Goal: Information Seeking & Learning: Compare options

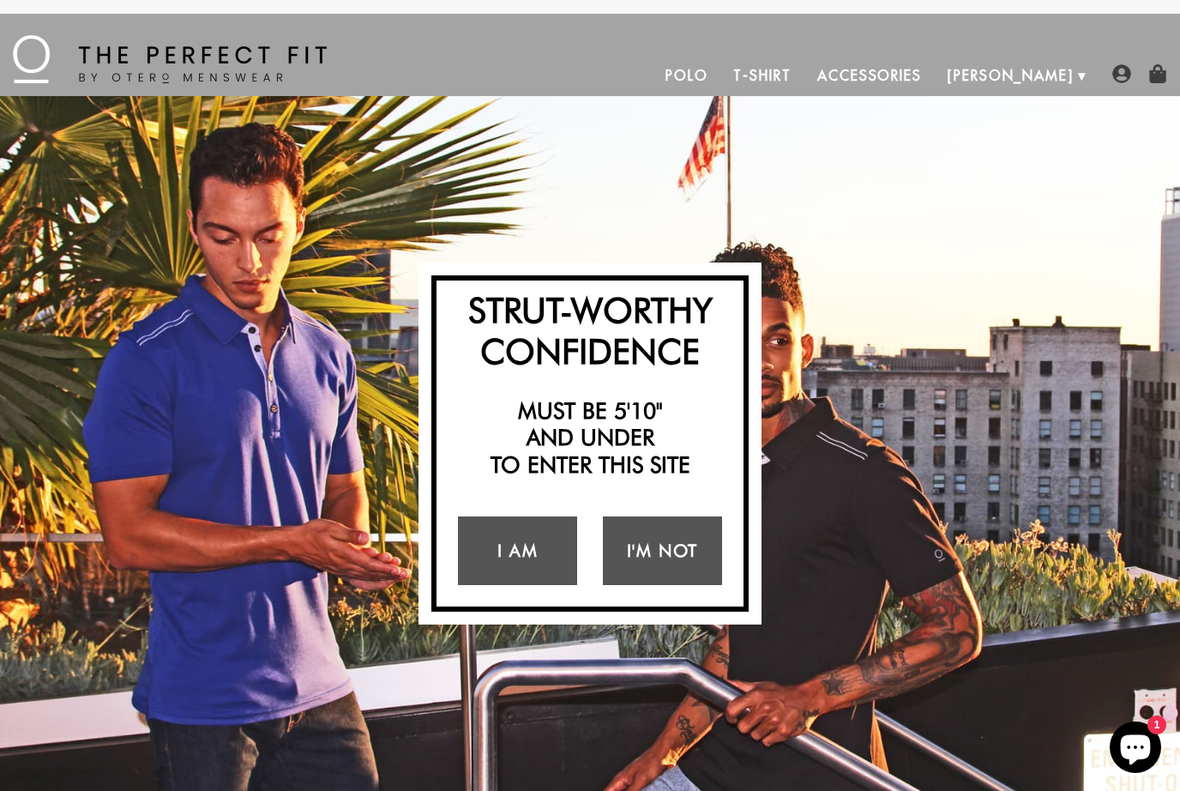
click at [530, 556] on link "I Am" at bounding box center [517, 550] width 119 height 69
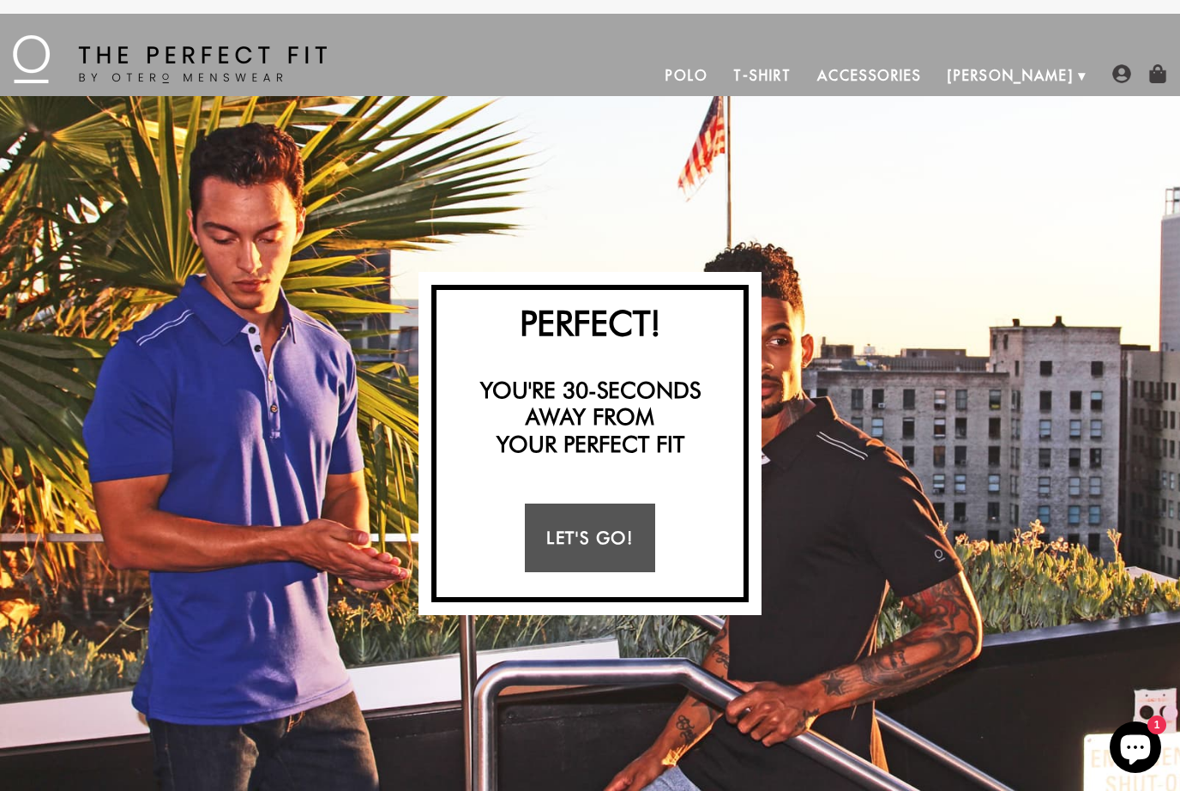
click at [610, 531] on link "Let's Go!" at bounding box center [589, 537] width 129 height 69
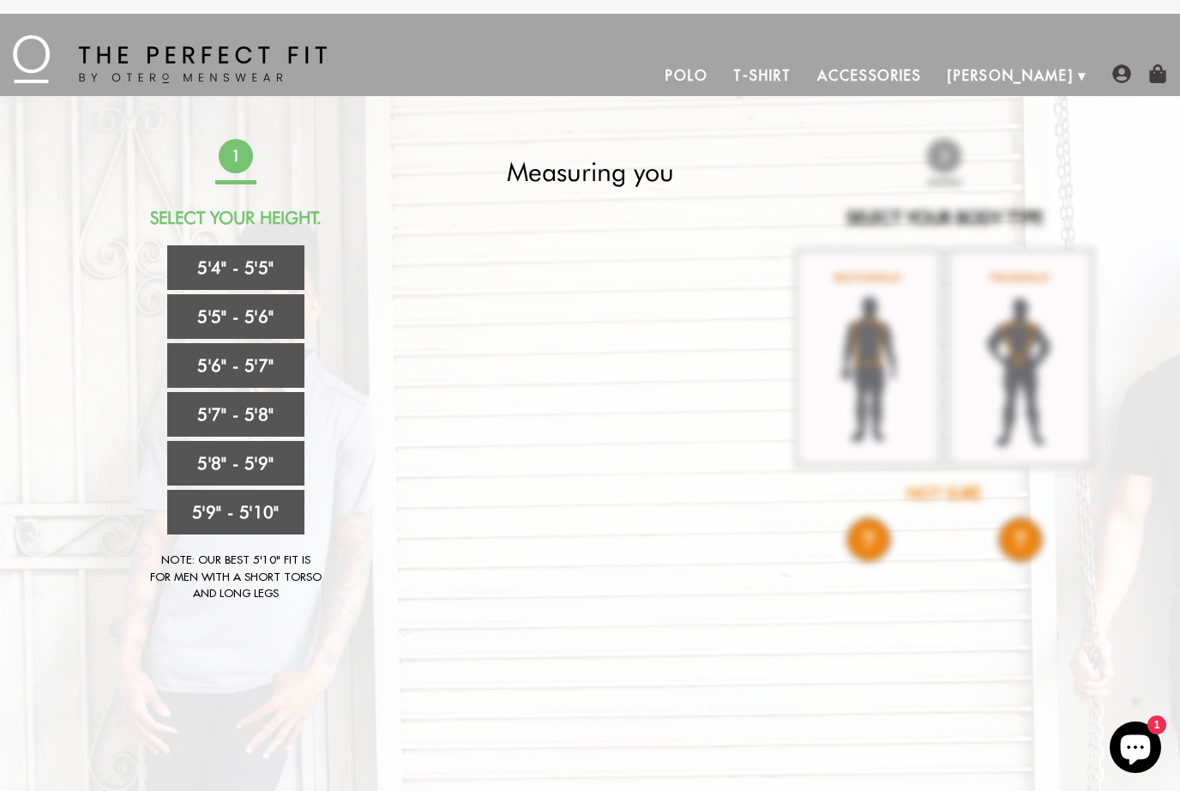
click at [268, 418] on link "5'7" - 5'8"" at bounding box center [235, 414] width 137 height 45
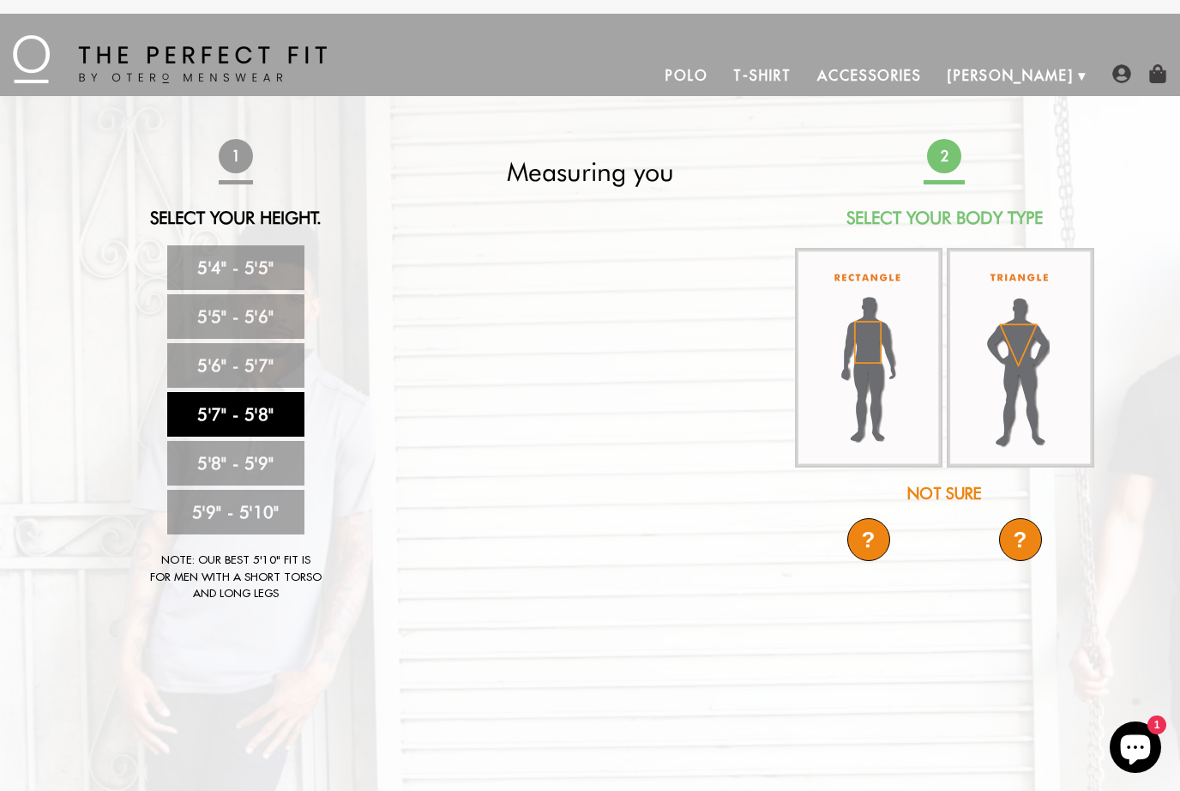
click at [895, 402] on img at bounding box center [868, 357] width 147 height 219
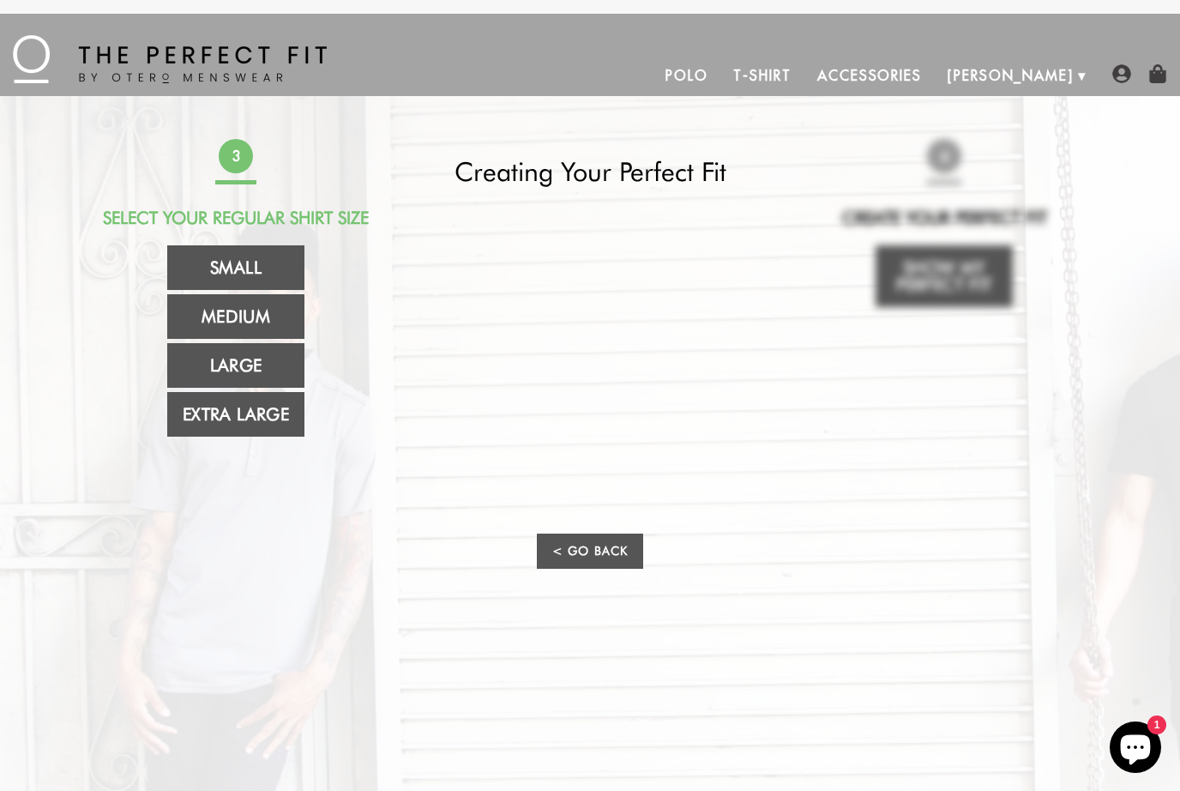
click at [271, 430] on link "Extra Large" at bounding box center [235, 414] width 137 height 45
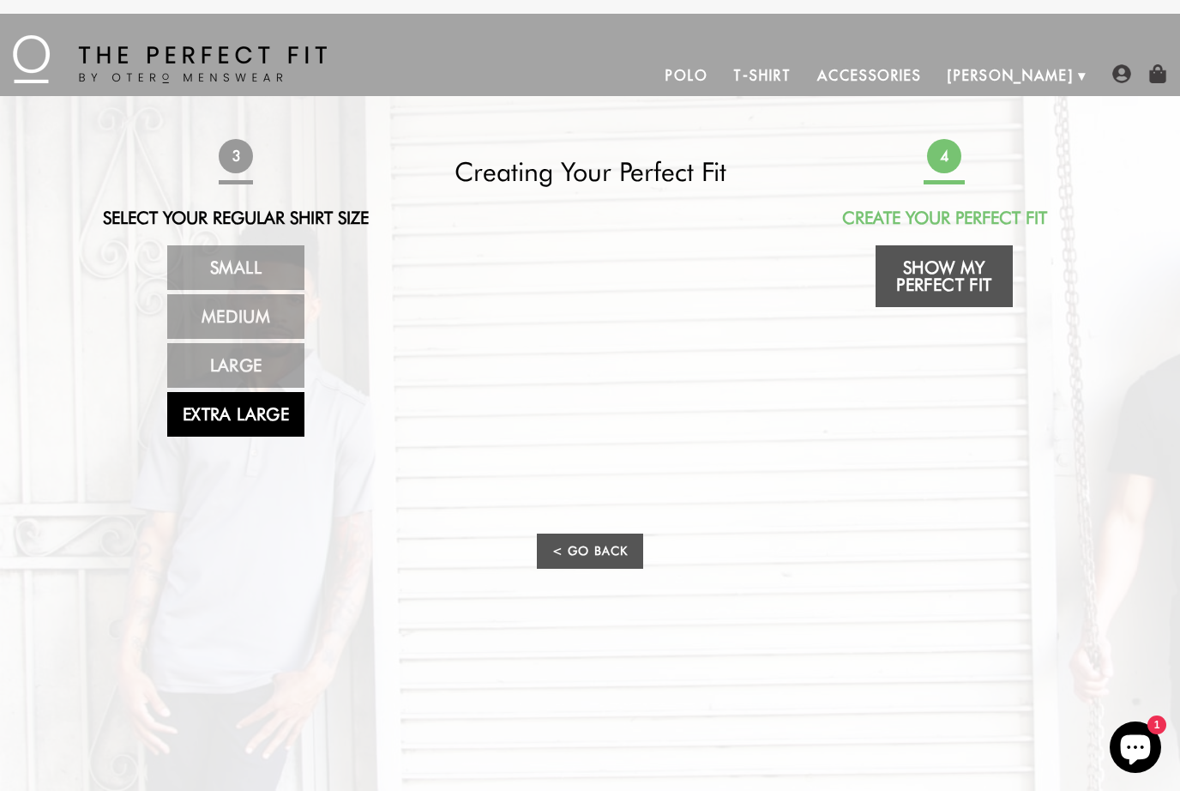
click at [987, 277] on link "Show My Perfect Fit" at bounding box center [943, 276] width 137 height 62
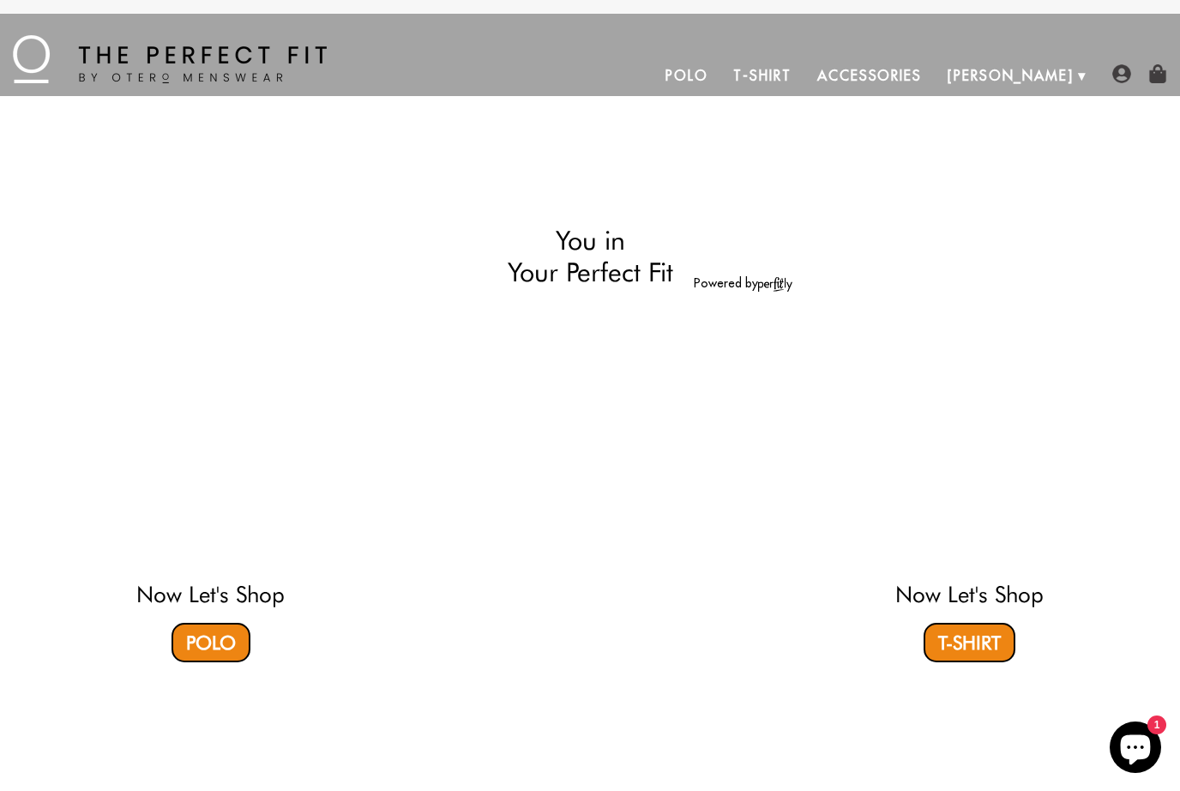
select select "57-58"
select select "XL"
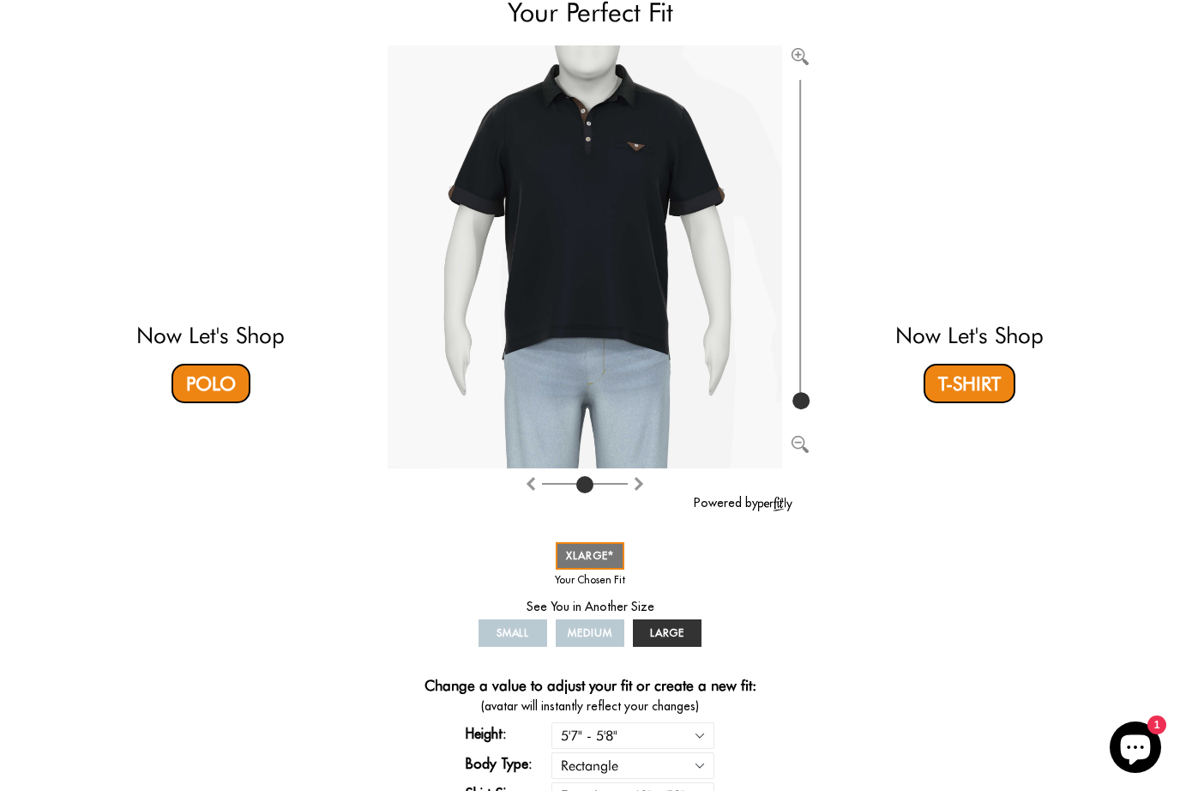
scroll to position [189, 0]
click at [806, 61] on img "Zoom in" at bounding box center [799, 57] width 17 height 17
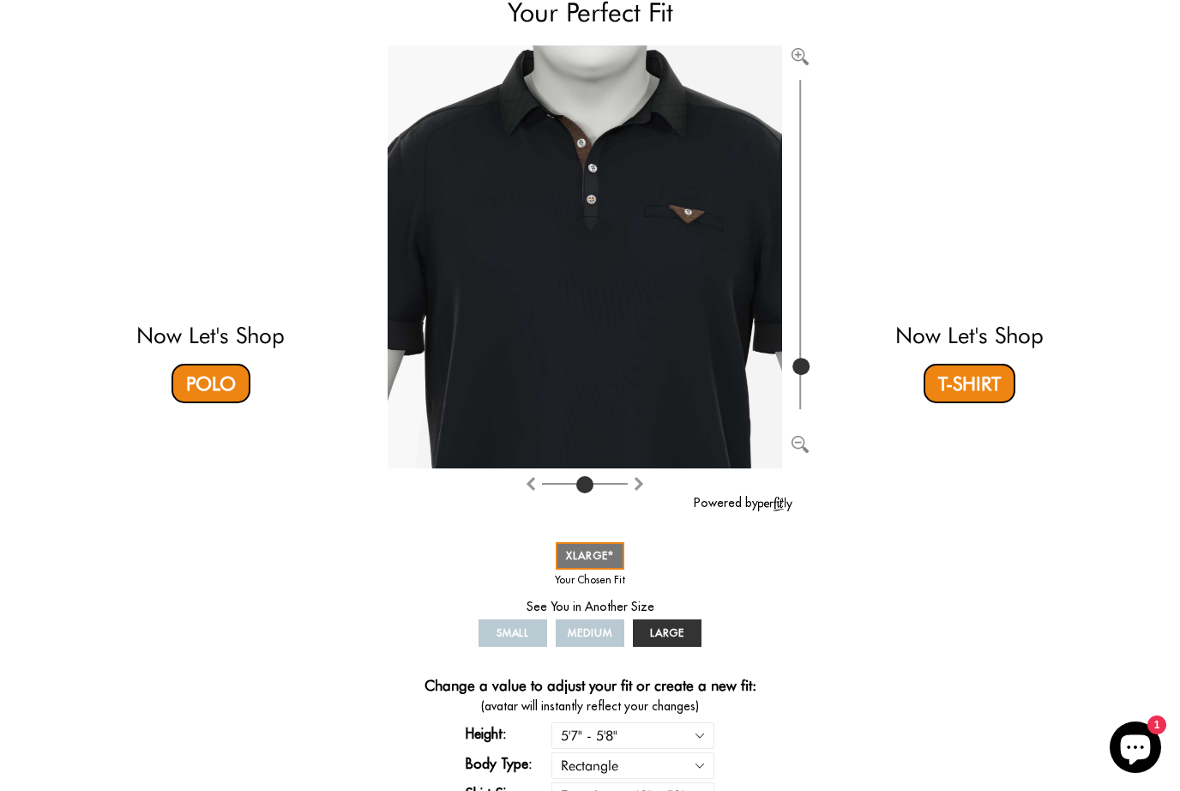
click at [806, 436] on img "Zoom out" at bounding box center [799, 444] width 17 height 17
type input "100"
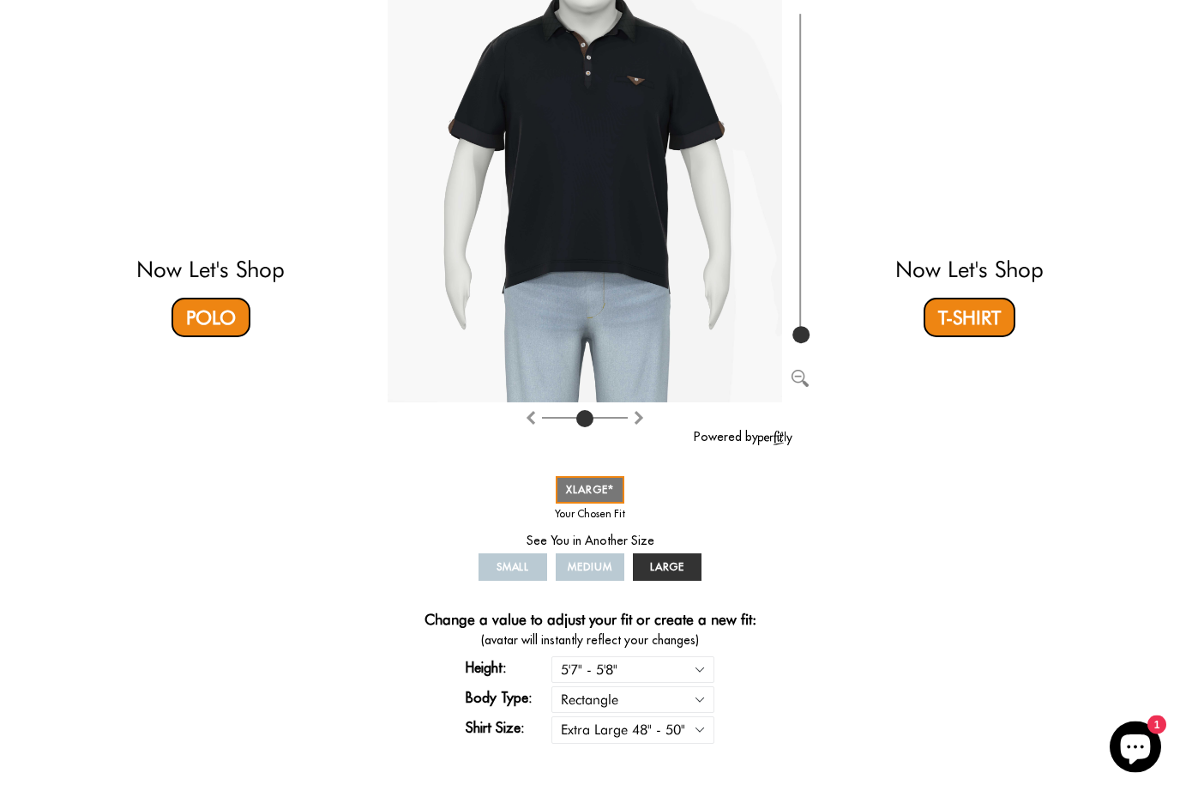
scroll to position [256, 0]
click at [689, 563] on link "LARGE" at bounding box center [667, 566] width 69 height 27
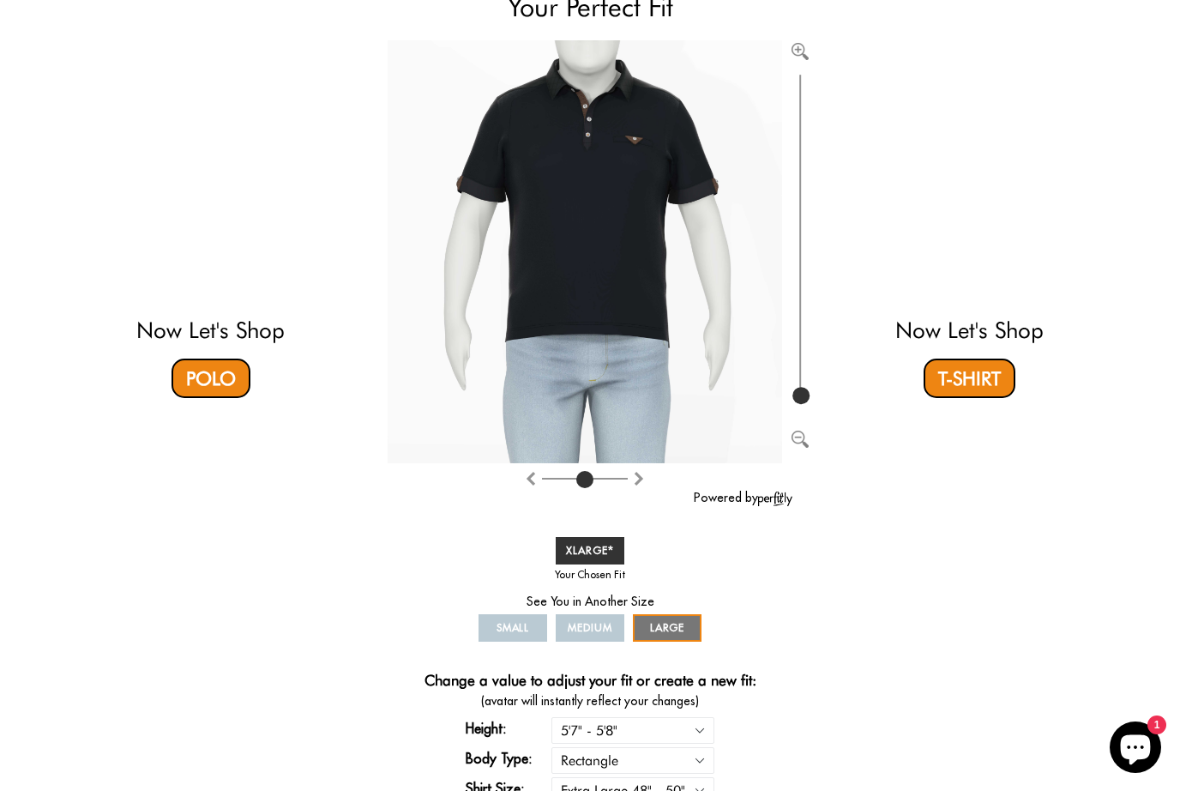
scroll to position [195, 0]
click at [604, 557] on span "XLARGE" at bounding box center [590, 550] width 48 height 13
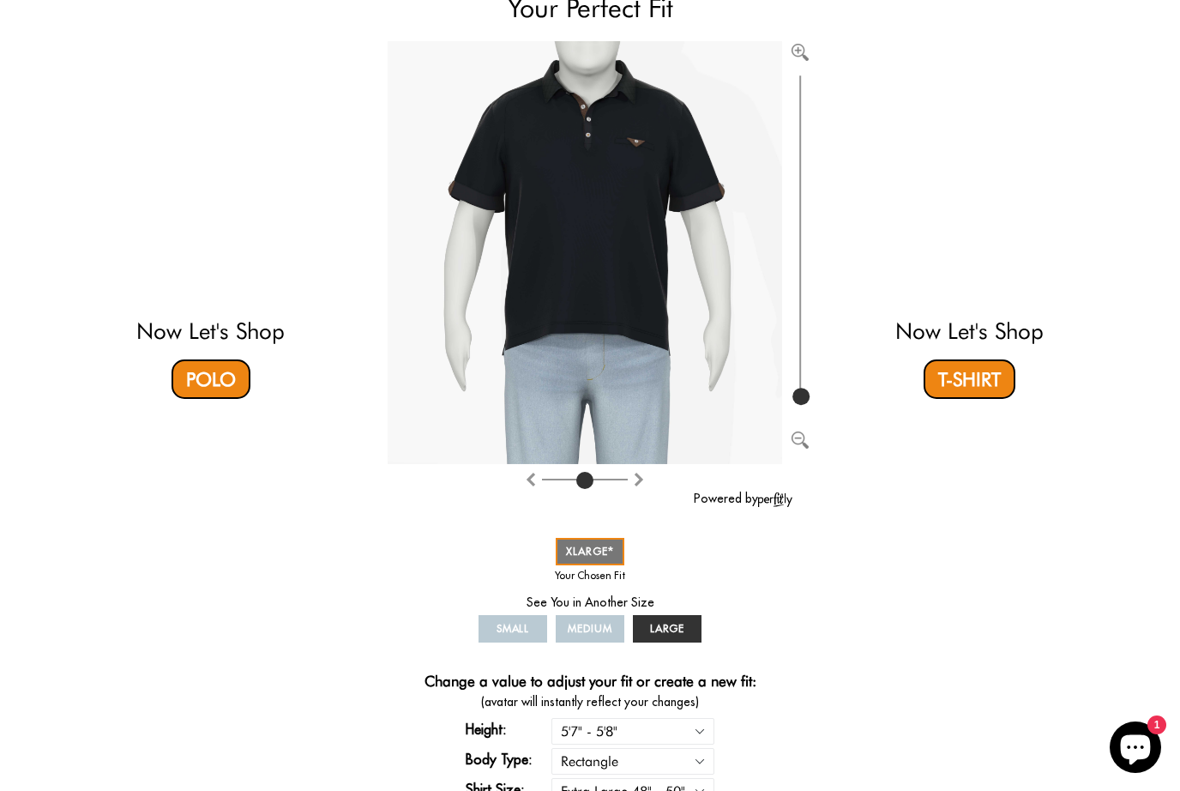
click at [689, 629] on link "LARGE" at bounding box center [667, 628] width 69 height 27
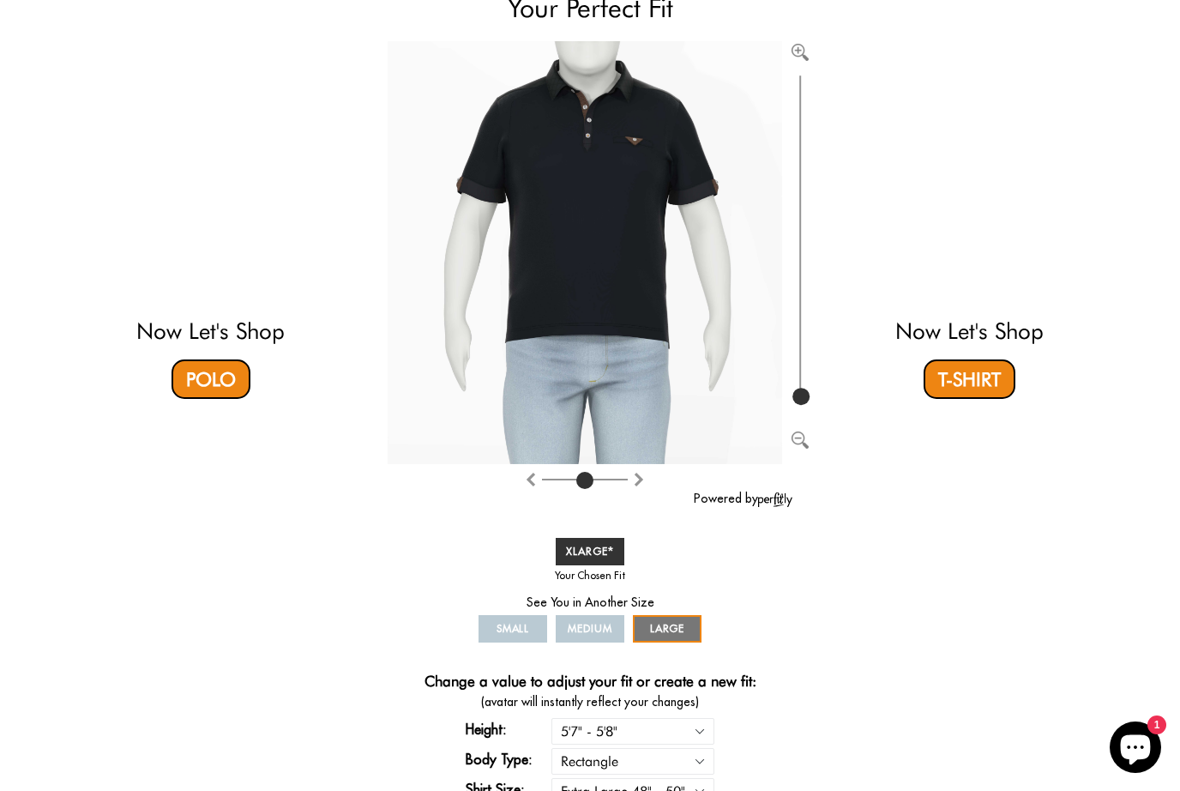
click at [612, 628] on span "MEDIUM" at bounding box center [590, 628] width 45 height 13
click at [603, 633] on span "MEDIUM" at bounding box center [590, 628] width 45 height 13
click at [600, 629] on span "MEDIUM" at bounding box center [590, 628] width 45 height 13
click at [616, 548] on link "XLARGE" at bounding box center [590, 551] width 69 height 27
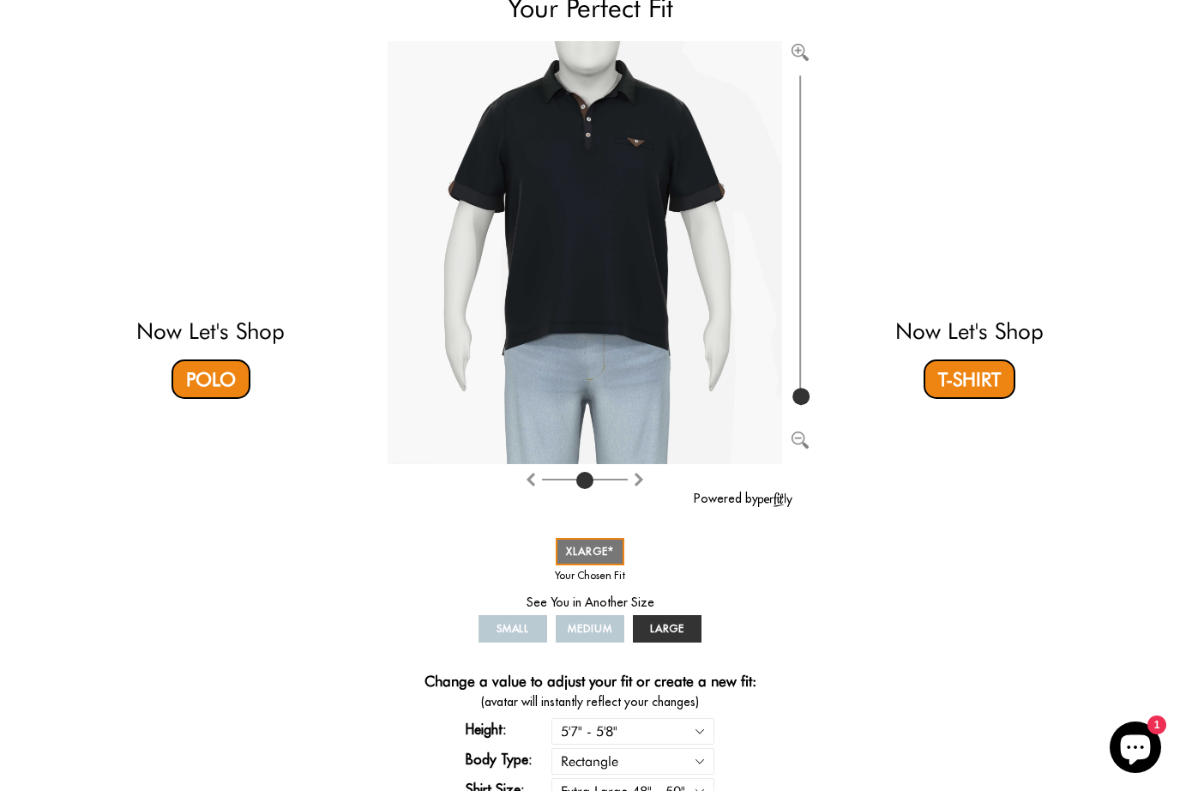
click at [695, 627] on link "LARGE" at bounding box center [667, 628] width 69 height 27
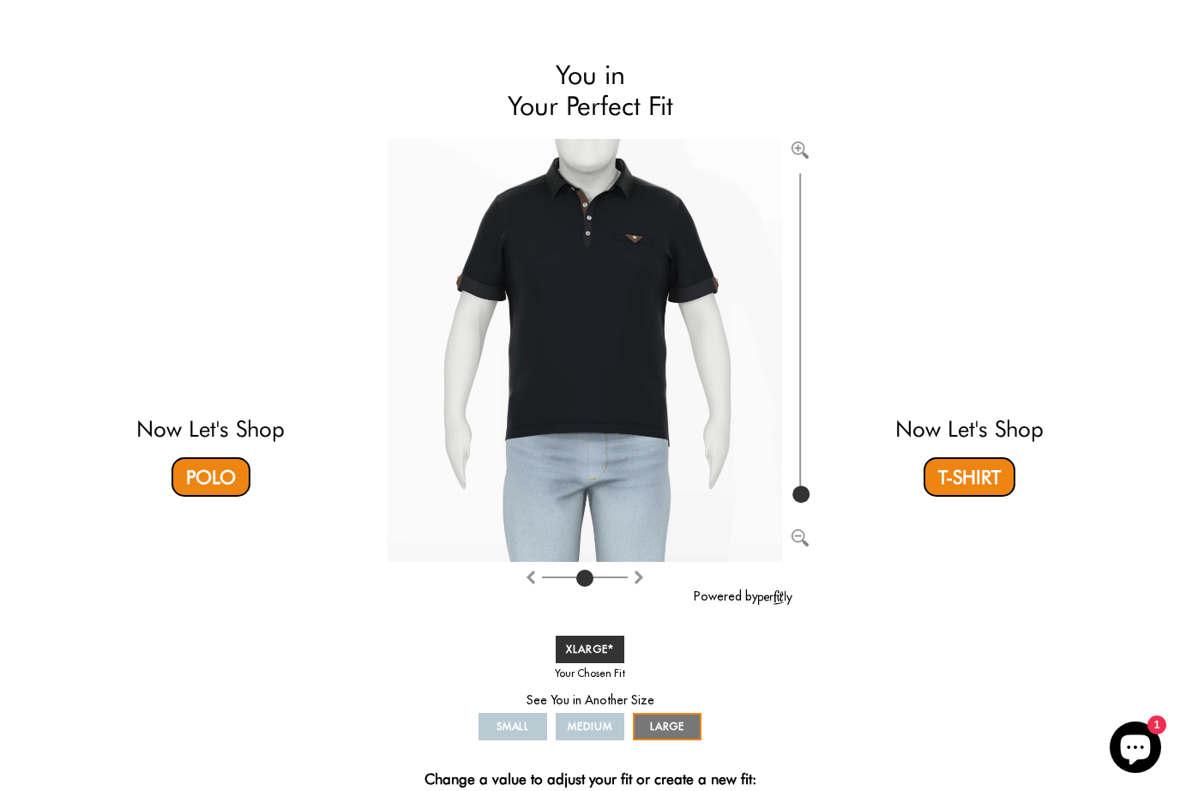
scroll to position [0, 0]
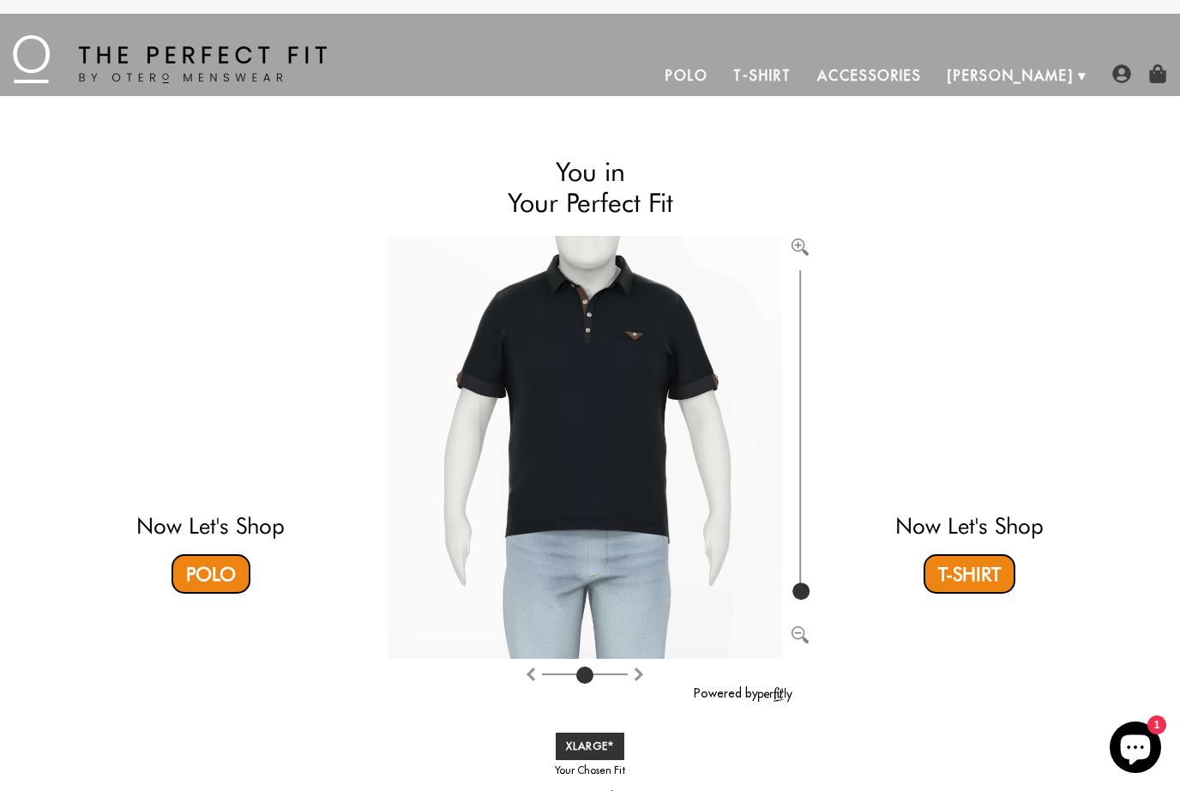
click at [803, 78] on link "T-Shirt" at bounding box center [761, 75] width 83 height 41
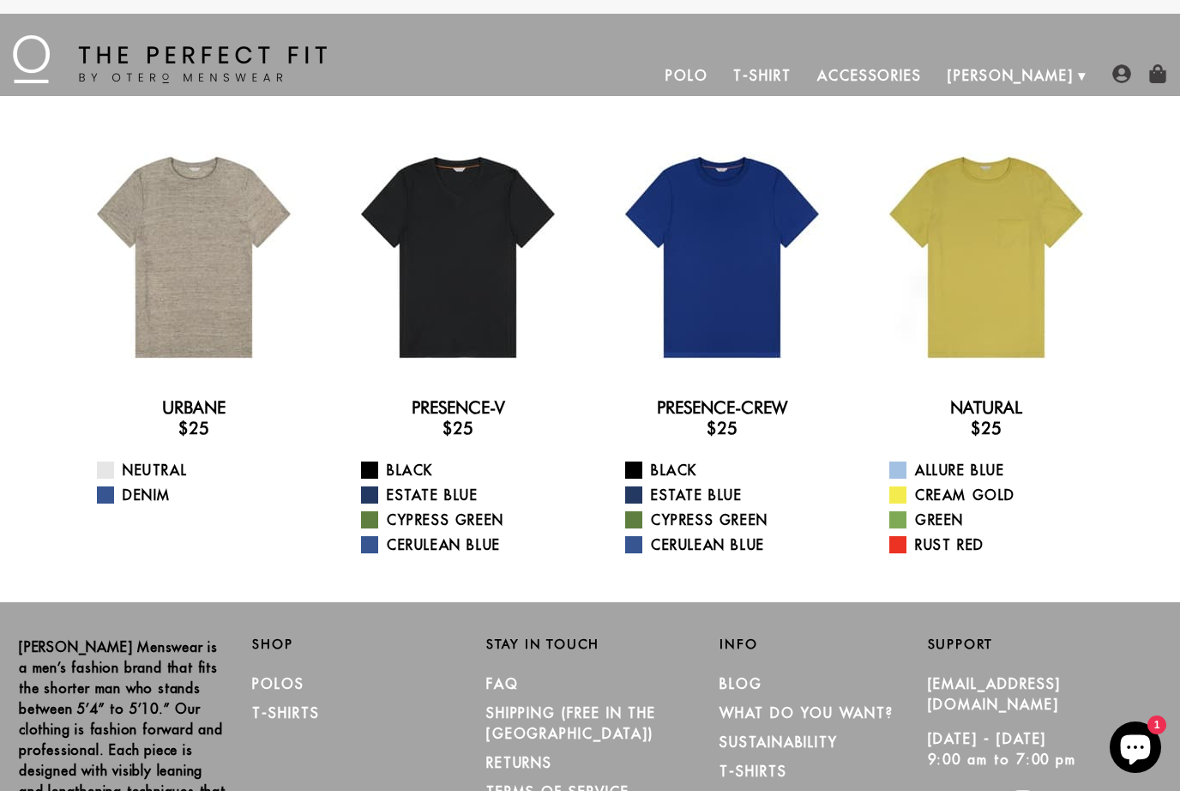
click at [215, 326] on div at bounding box center [193, 257] width 237 height 237
click at [1024, 362] on div at bounding box center [986, 257] width 237 height 237
click at [472, 319] on div at bounding box center [458, 257] width 237 height 237
click at [215, 304] on div at bounding box center [193, 257] width 237 height 237
click at [993, 341] on div at bounding box center [986, 257] width 237 height 237
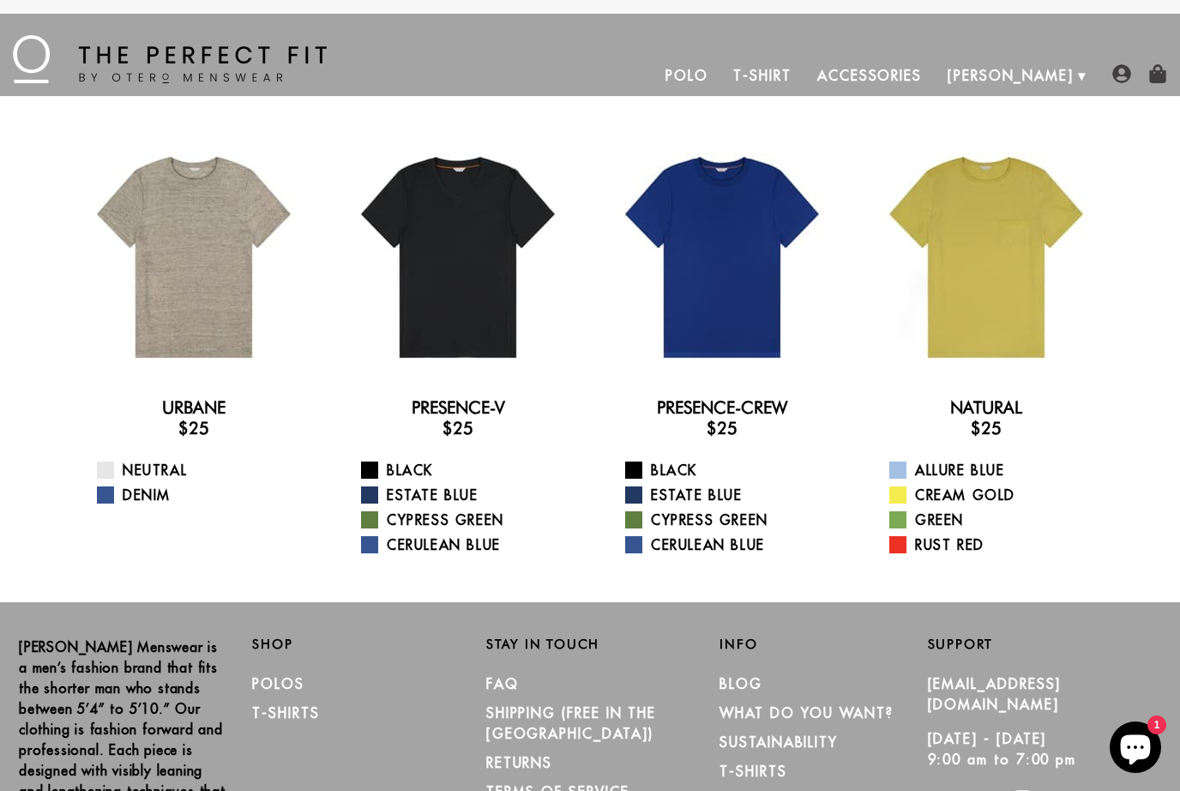
click at [727, 305] on div at bounding box center [722, 257] width 237 height 237
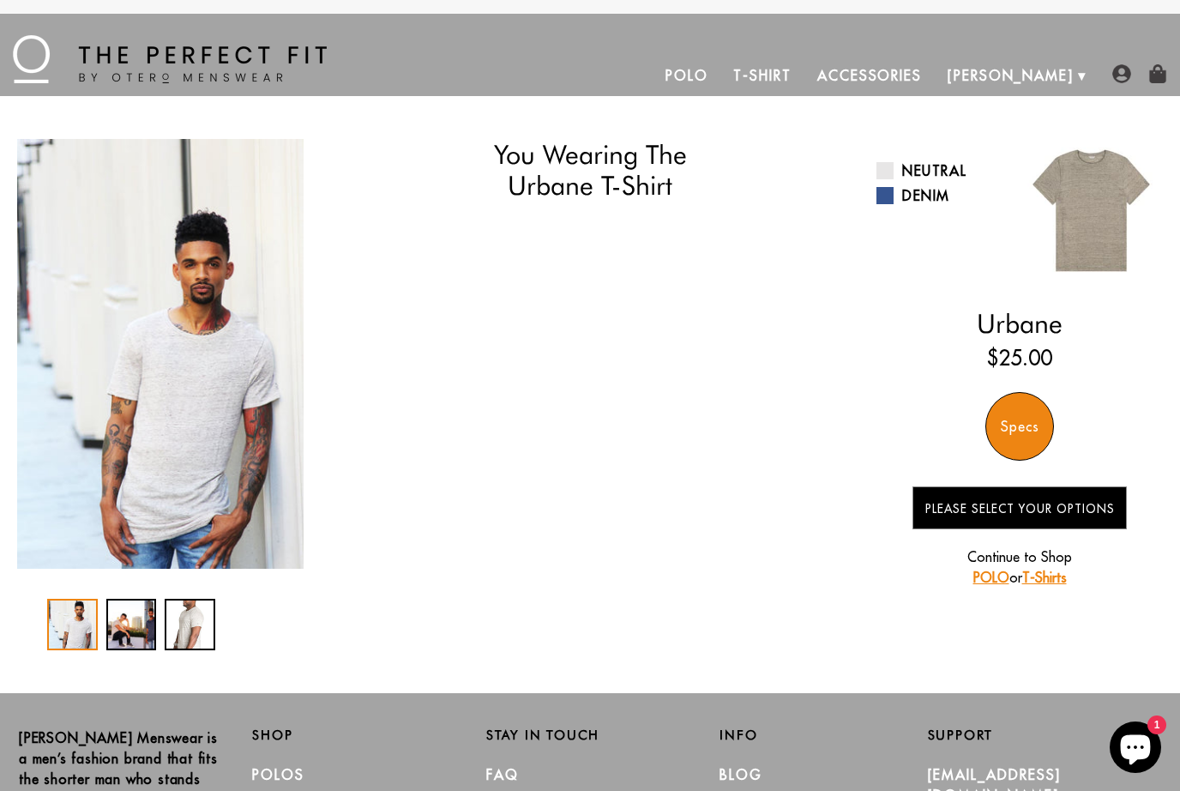
select select "57-58"
select select "XL"
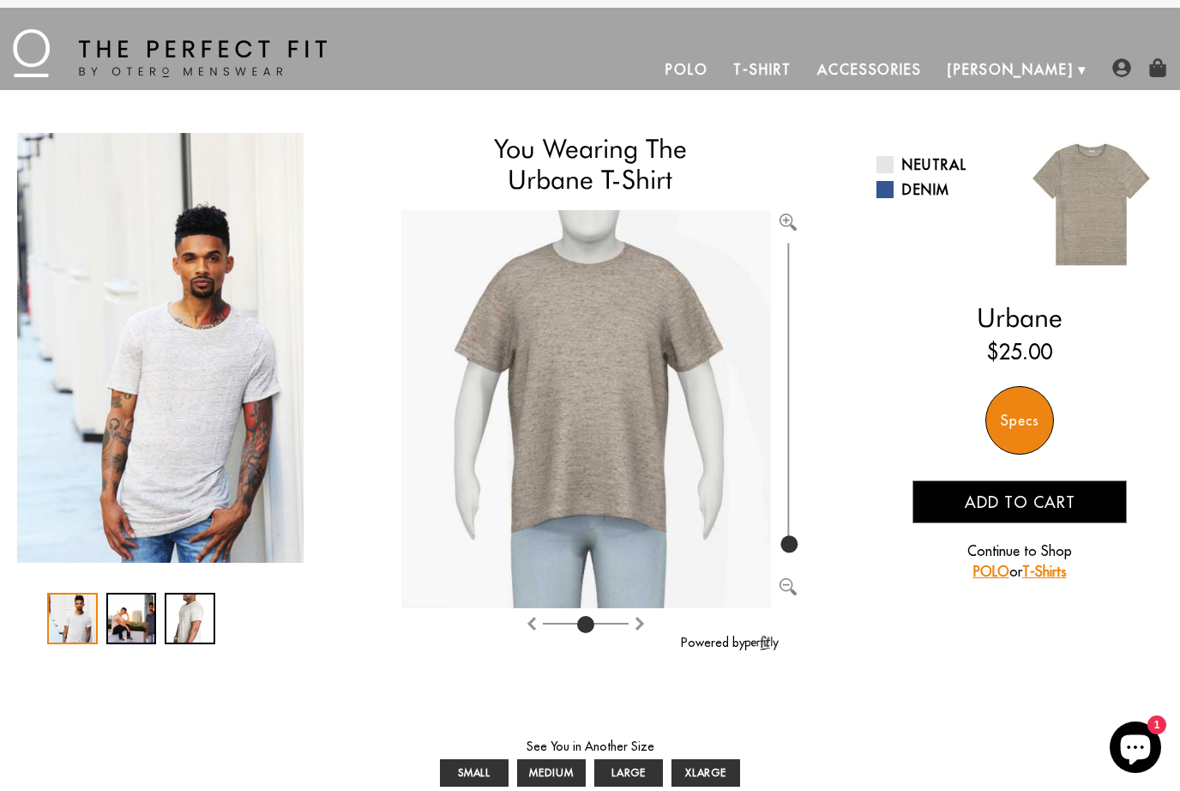
scroll to position [24, 0]
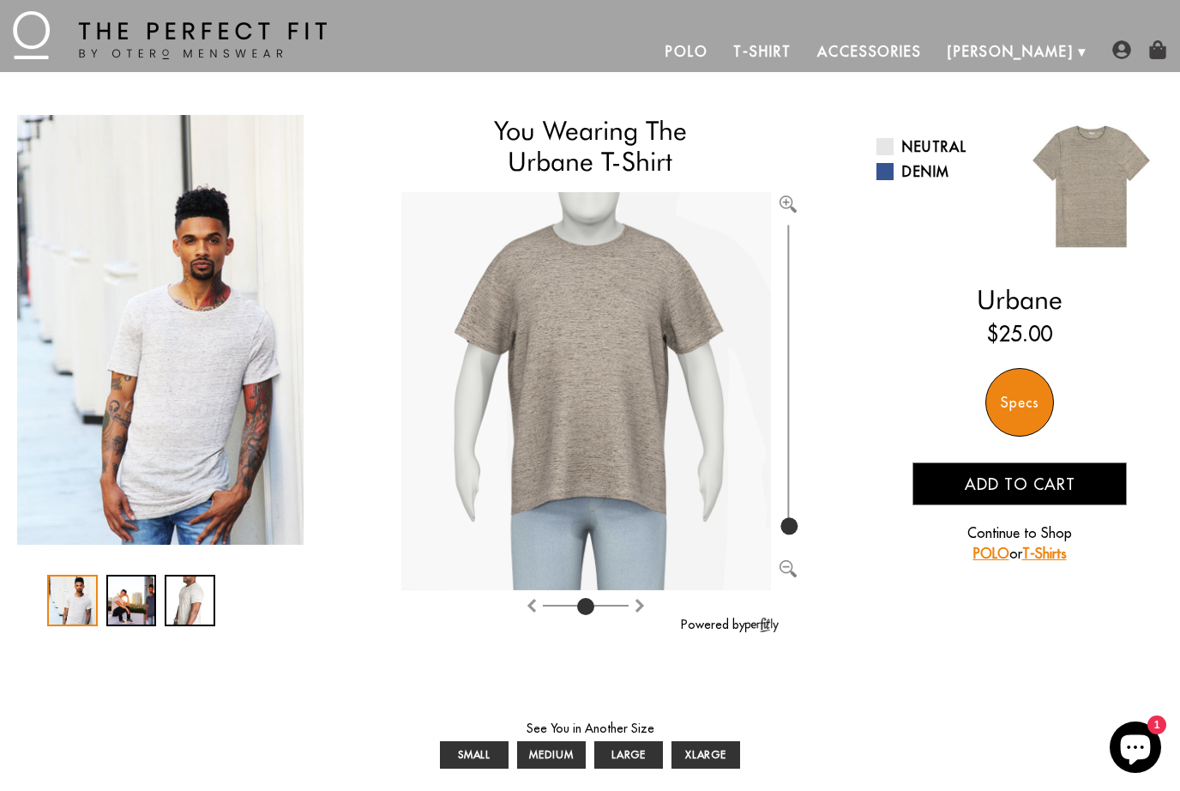
click at [641, 751] on span "LARGE" at bounding box center [628, 754] width 35 height 13
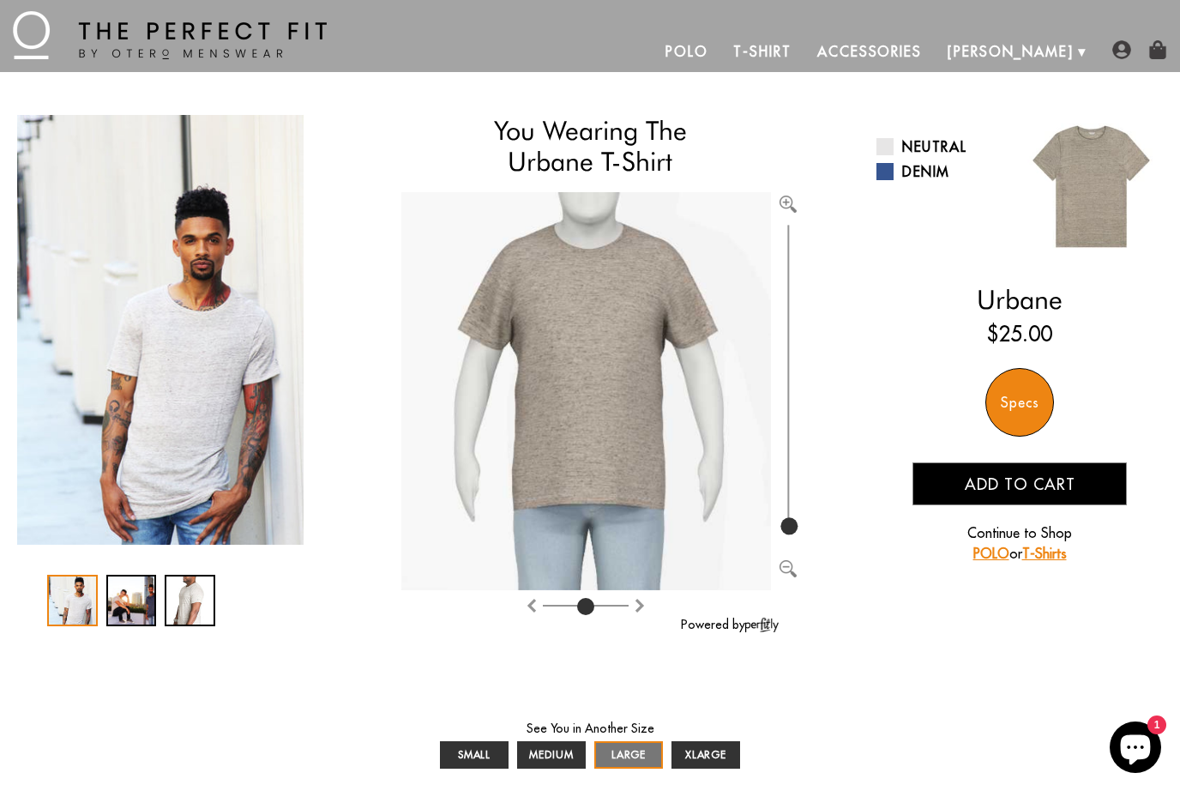
click at [562, 750] on span "MEDIUM" at bounding box center [551, 754] width 45 height 13
click at [562, 744] on link "MEDIUM" at bounding box center [551, 754] width 69 height 27
click at [560, 759] on span "MEDIUM" at bounding box center [551, 754] width 45 height 13
click at [646, 756] on link "LARGE" at bounding box center [628, 754] width 69 height 27
click at [724, 758] on span "XLARGE" at bounding box center [706, 754] width 42 height 13
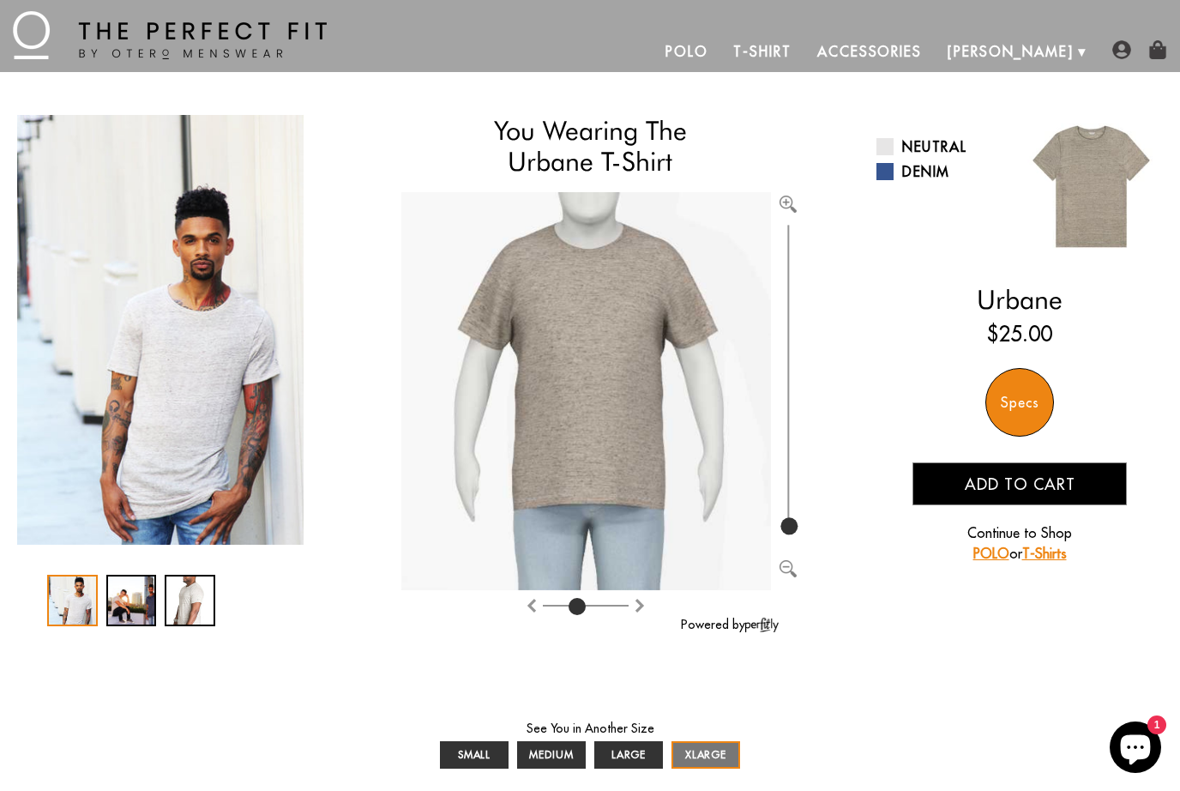
type input "3"
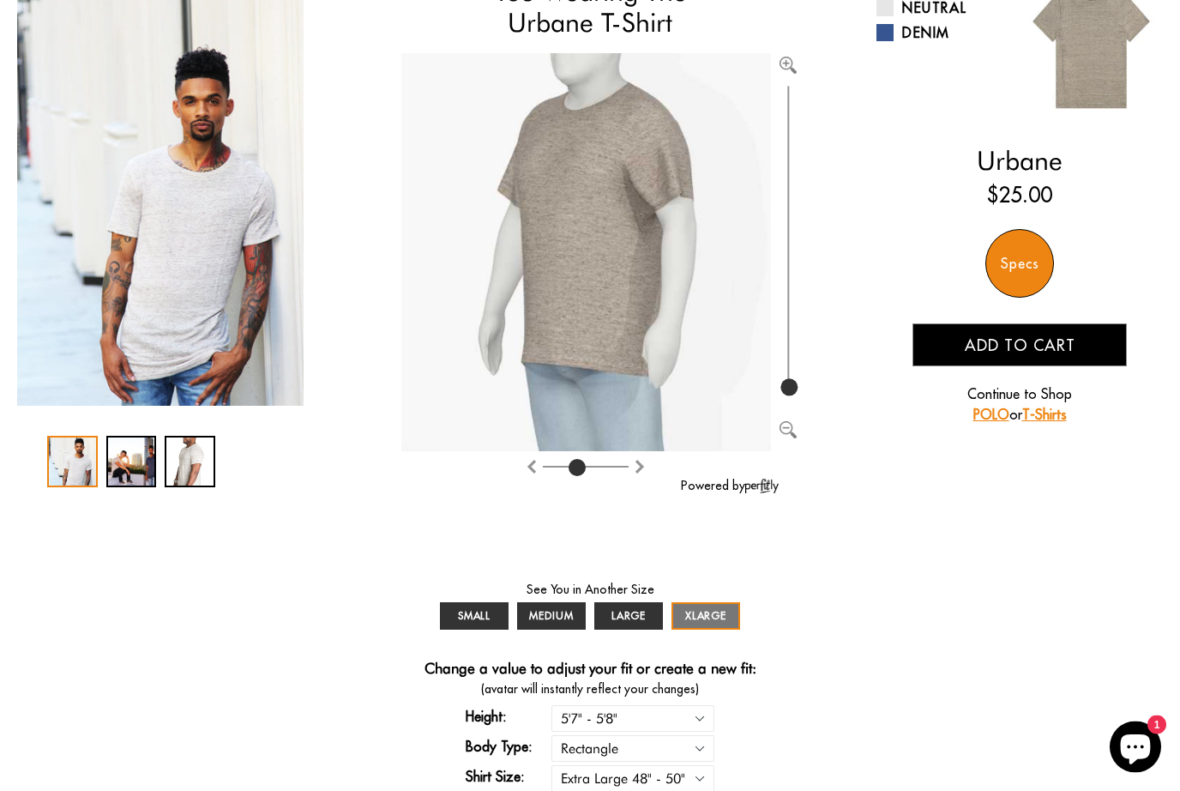
scroll to position [163, 0]
click at [636, 615] on span "LARGE" at bounding box center [628, 615] width 35 height 13
click at [638, 609] on span "LARGE" at bounding box center [628, 615] width 35 height 13
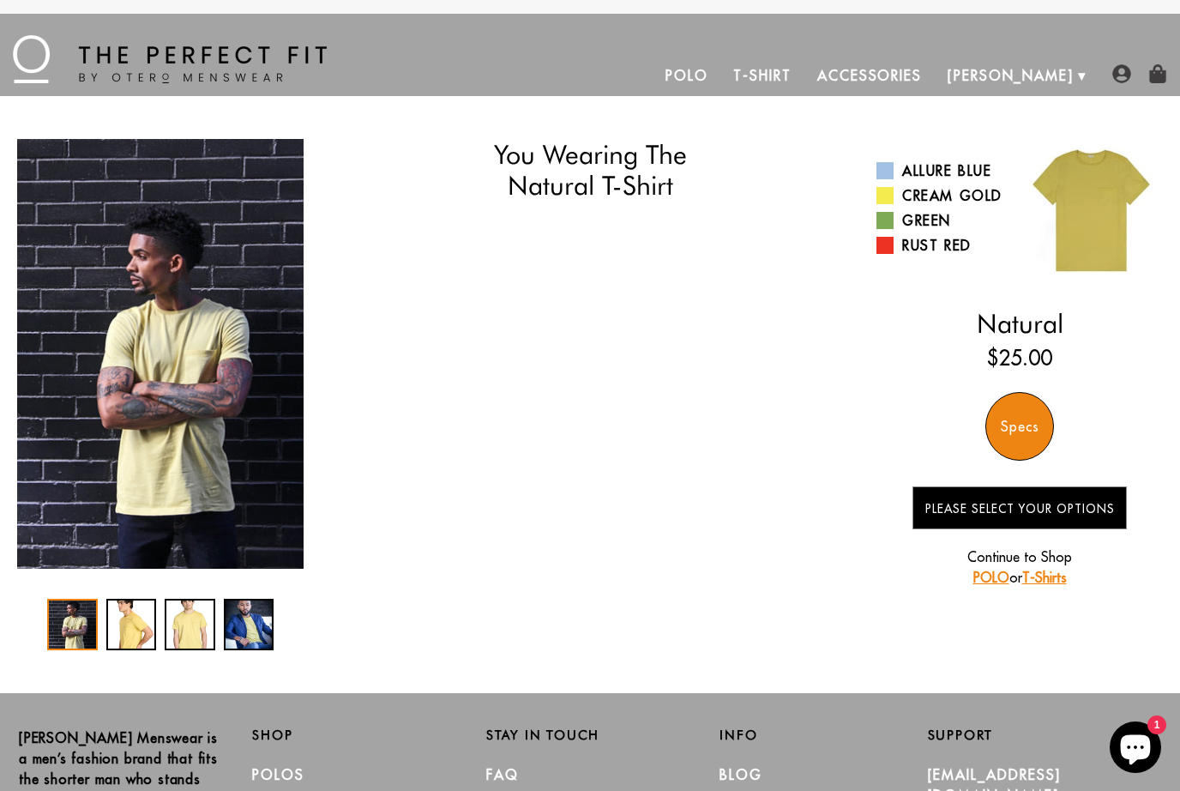
click at [1019, 359] on ins "$25.00" at bounding box center [1019, 357] width 65 height 31
select select "57-58"
select select "XL"
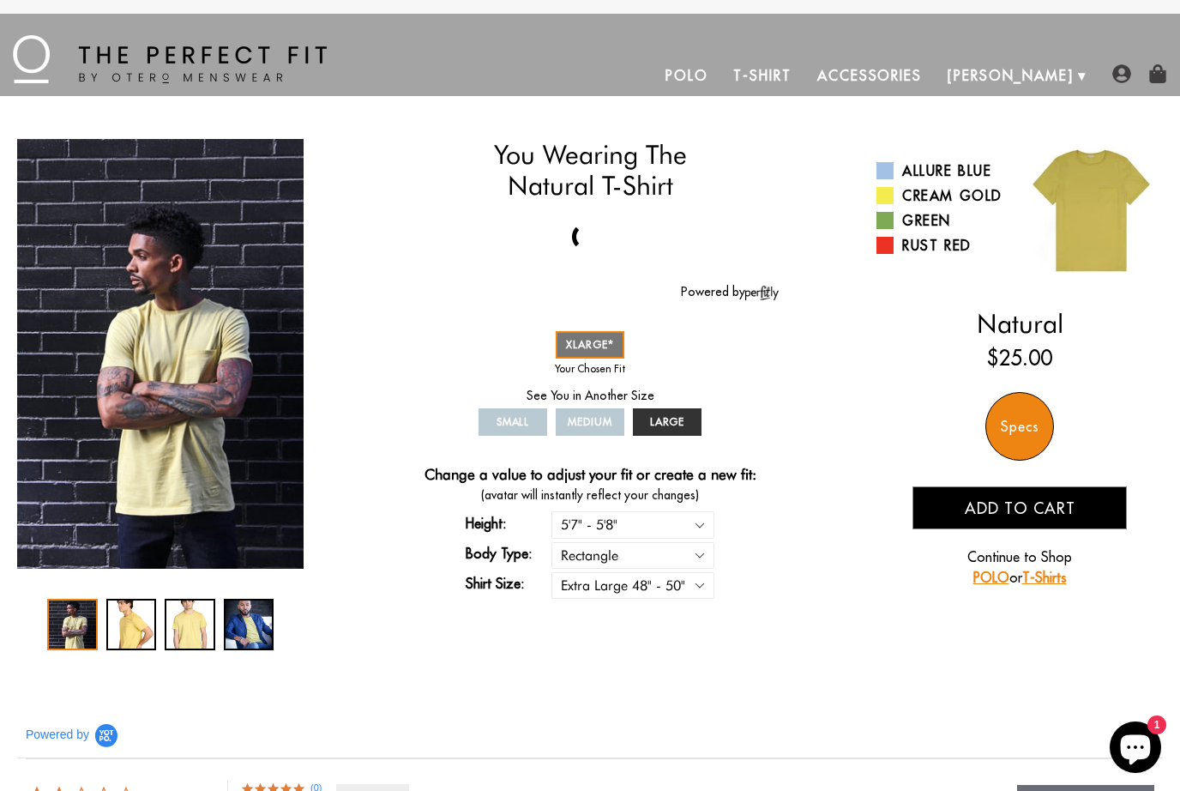
click at [1019, 430] on div "Specs" at bounding box center [1019, 426] width 69 height 69
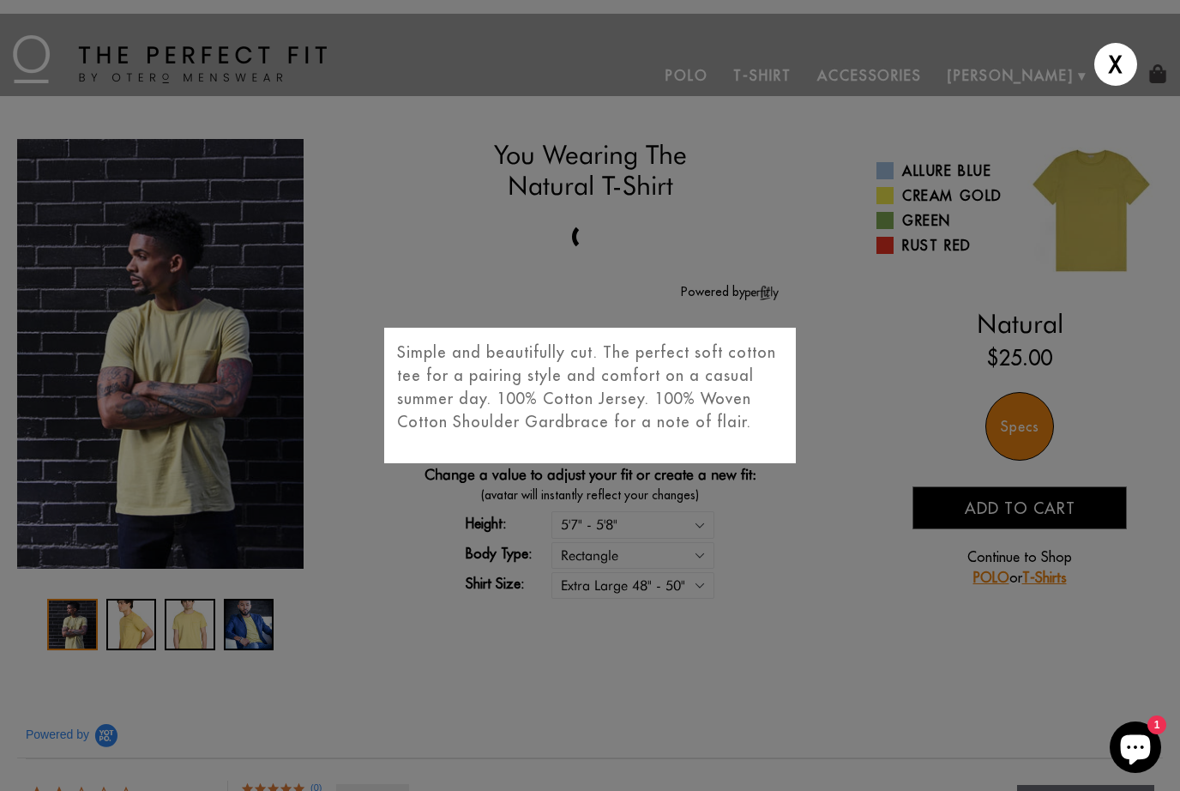
click at [848, 588] on div "X Simple and beautifully cut. The perfect soft cotton tee for a pairing style a…" at bounding box center [590, 395] width 1180 height 791
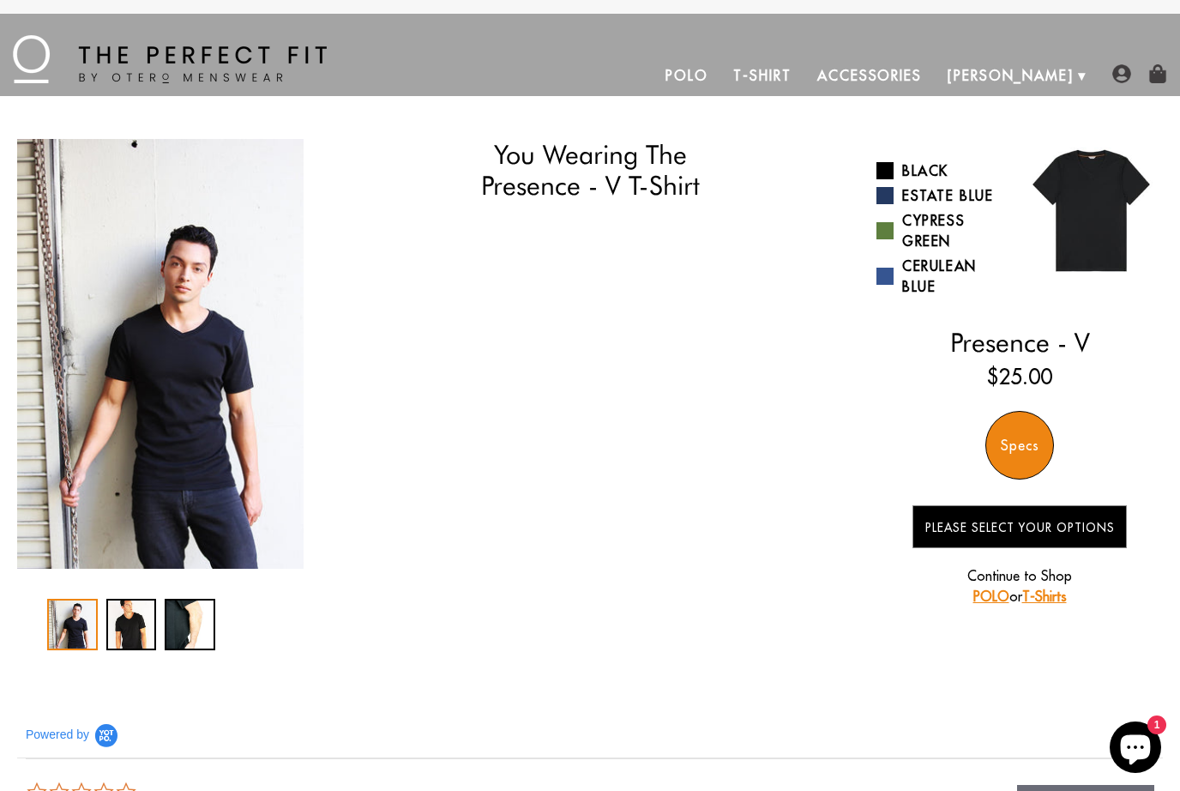
select select "57-58"
select select "XL"
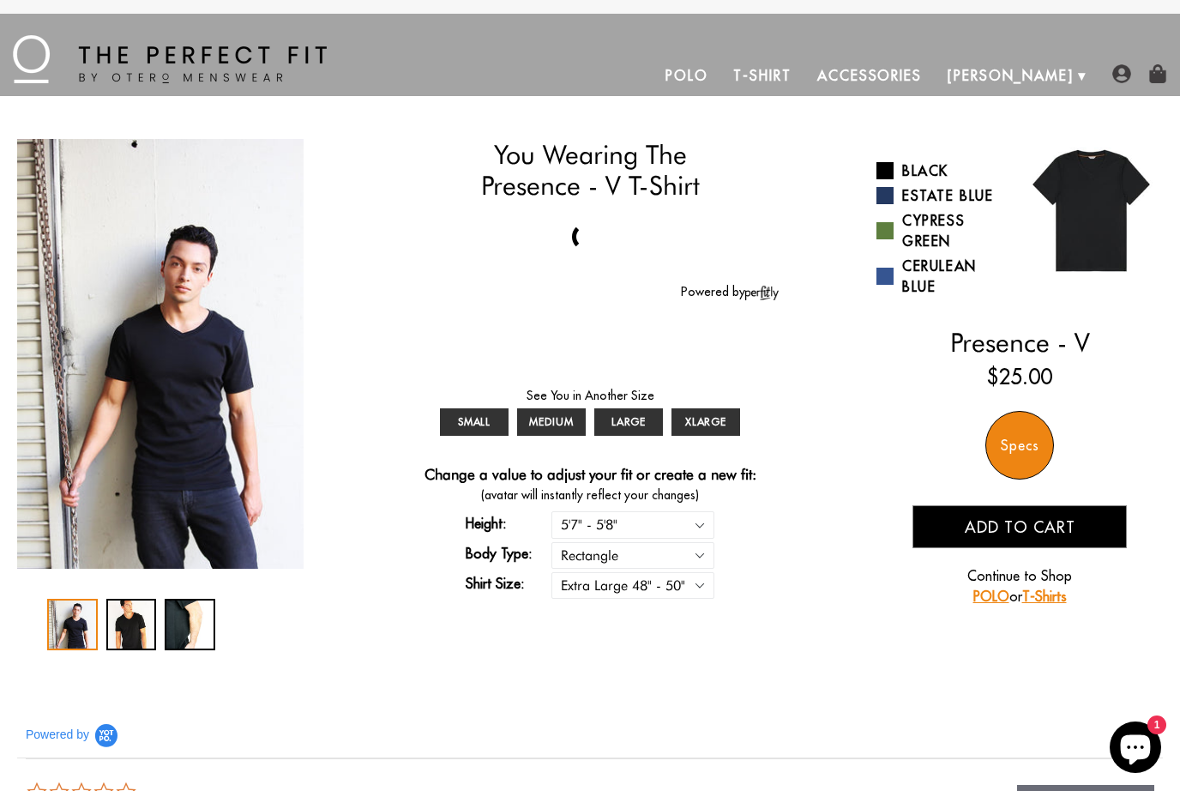
click at [1028, 450] on div "Specs" at bounding box center [1019, 445] width 69 height 69
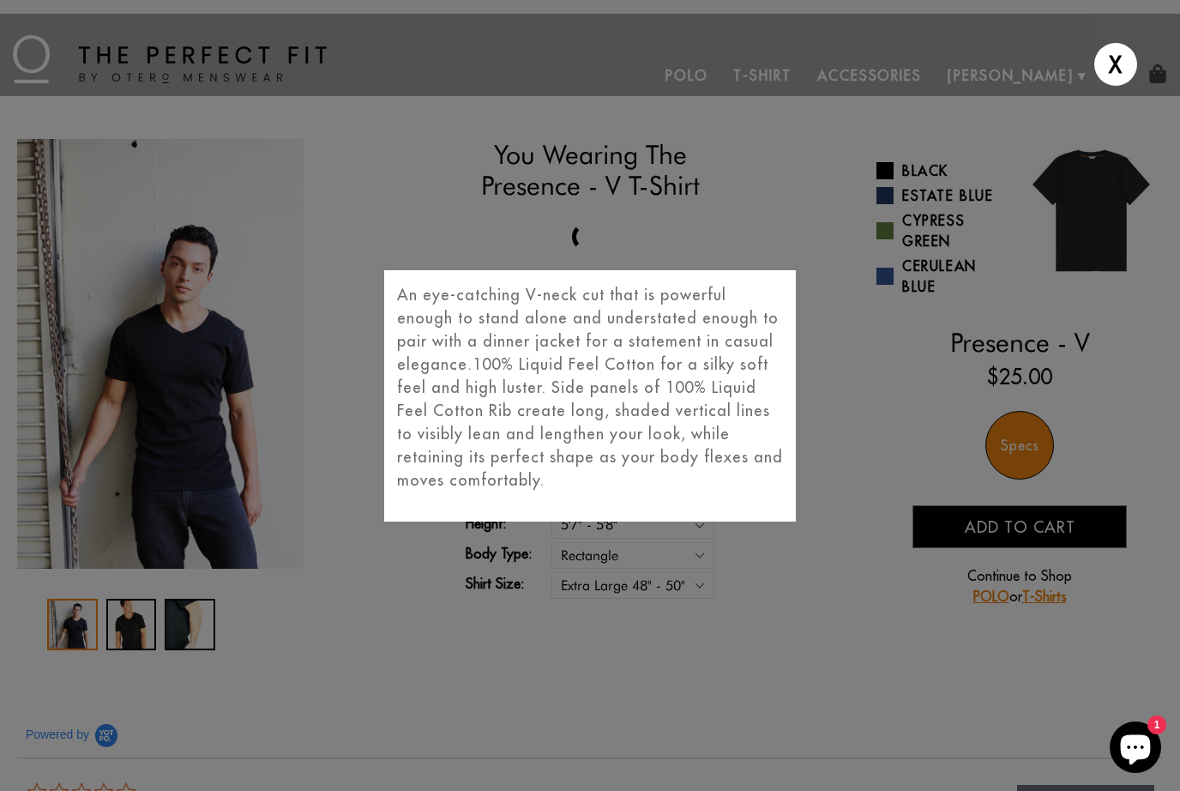
click at [836, 616] on div "X An eye-catching V-neck cut that is powerful enough to stand alone and underst…" at bounding box center [590, 395] width 1180 height 791
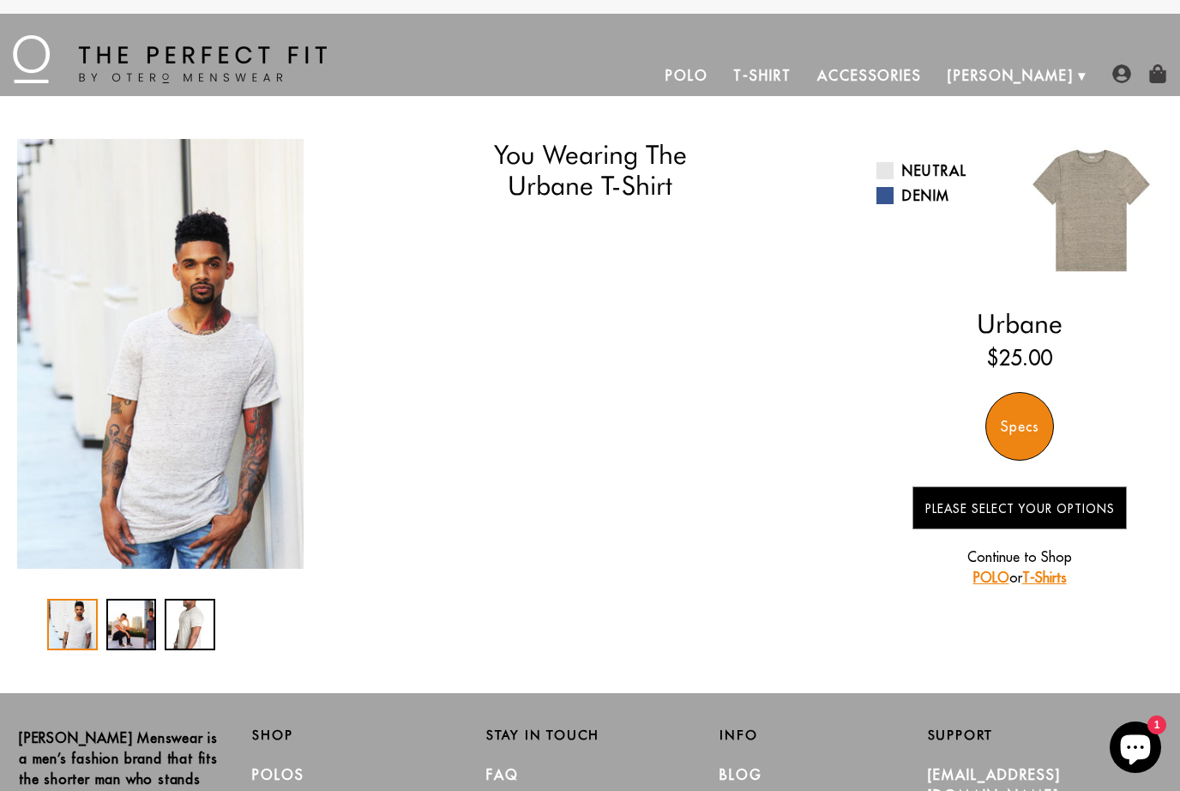
select select "57-58"
select select "XL"
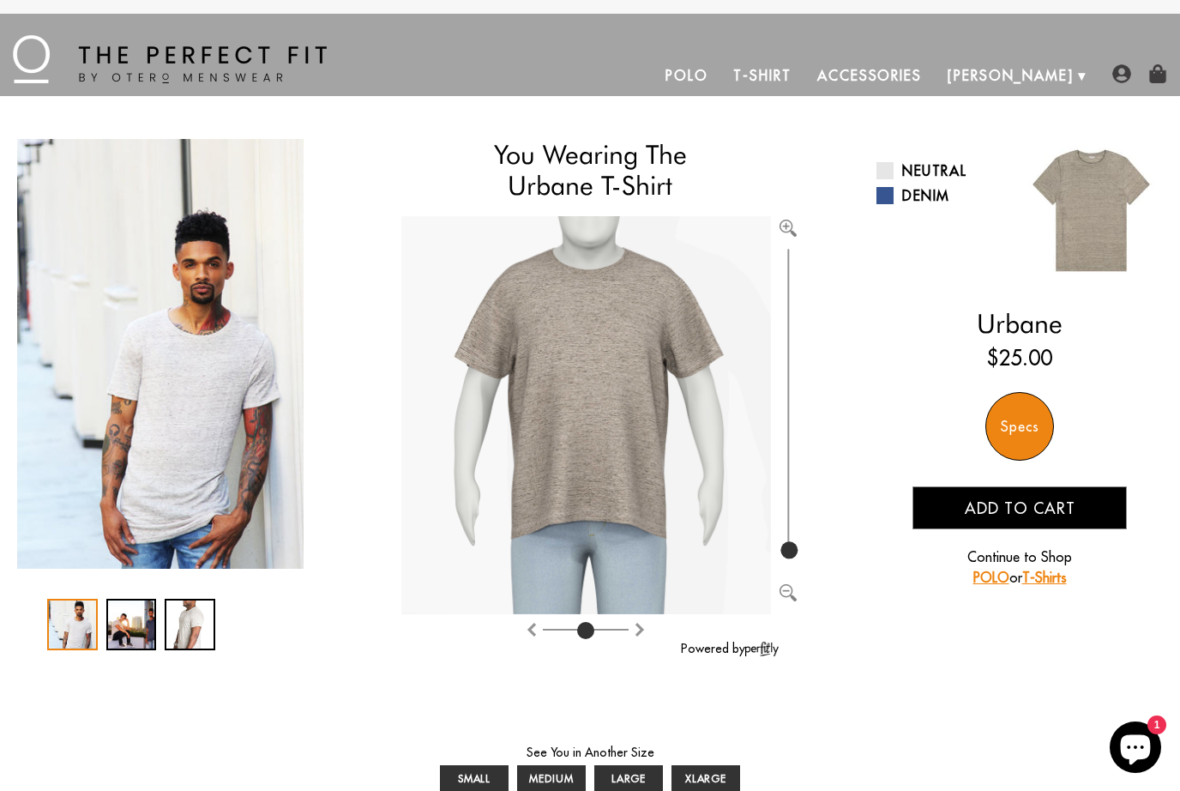
click at [1029, 430] on div "Specs" at bounding box center [1019, 426] width 69 height 69
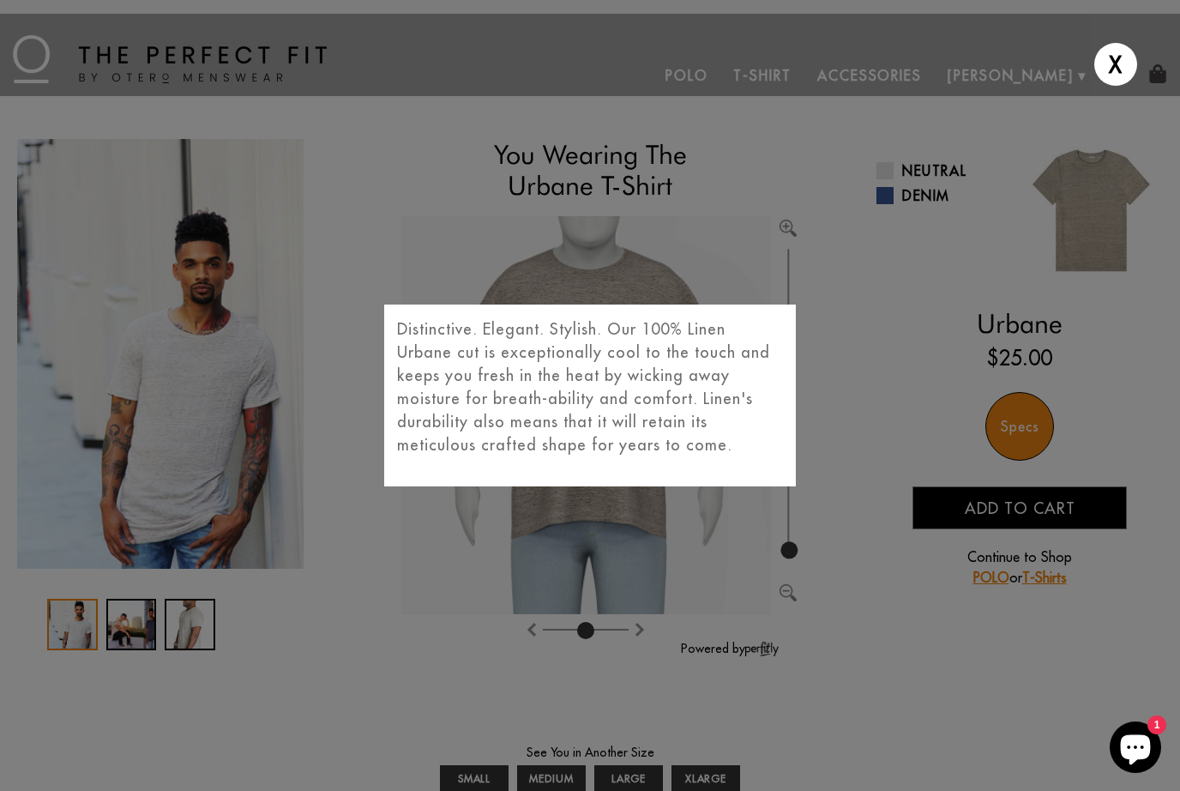
click at [851, 535] on div "X Distinctive. Elegant. Stylish. Our 100% Linen Urbane cut is exceptionally coo…" at bounding box center [590, 395] width 1180 height 791
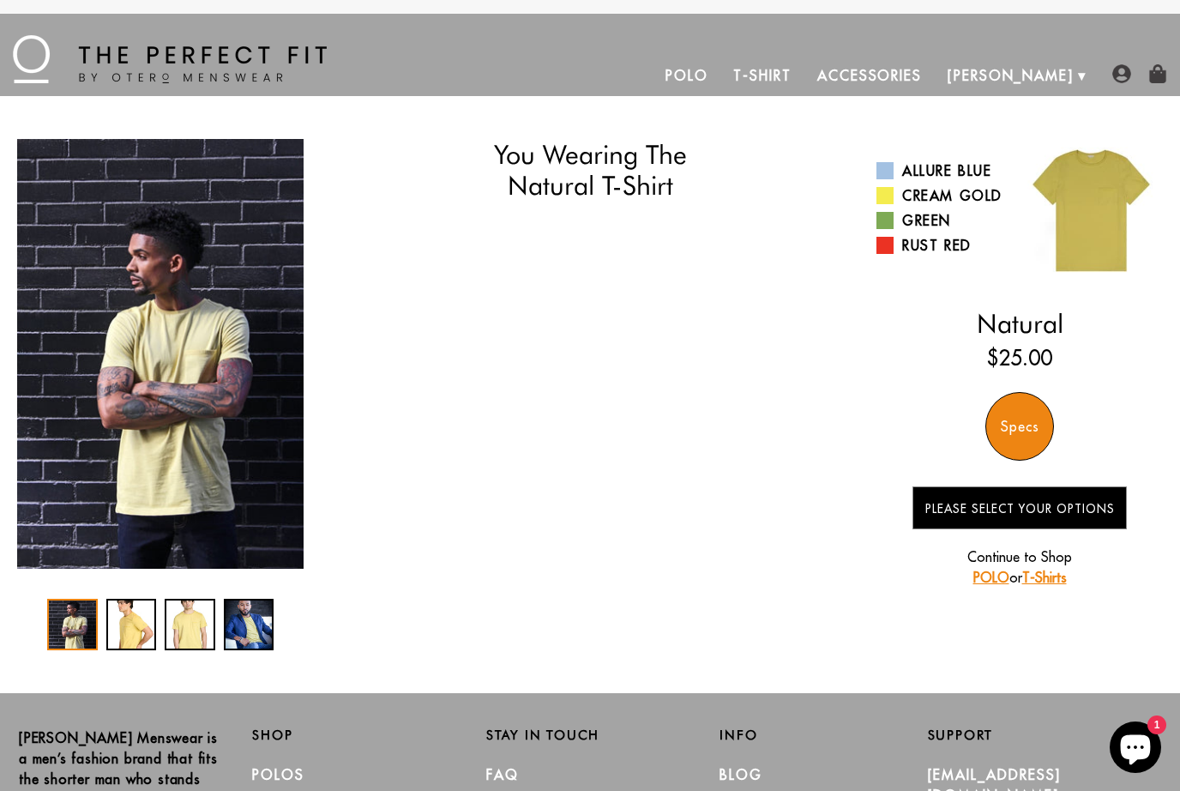
select select "57-58"
select select "XL"
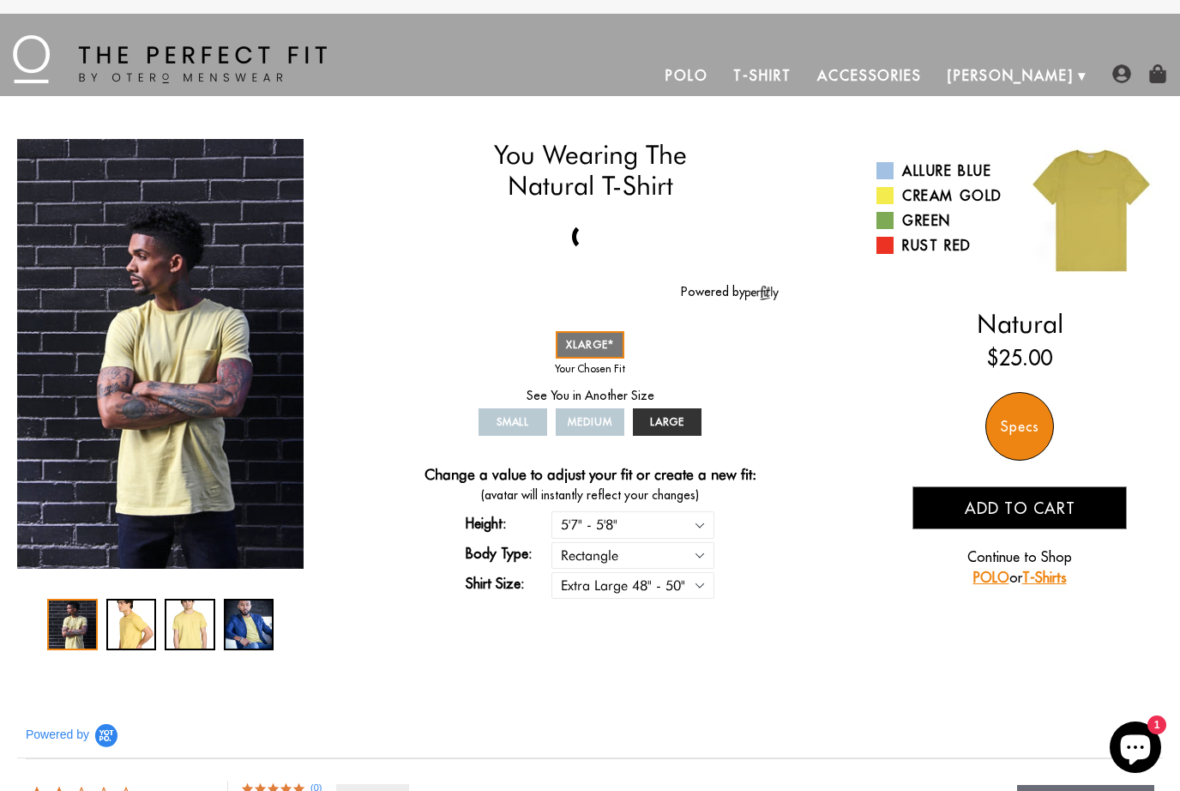
click at [1019, 433] on div "Specs" at bounding box center [1019, 426] width 69 height 69
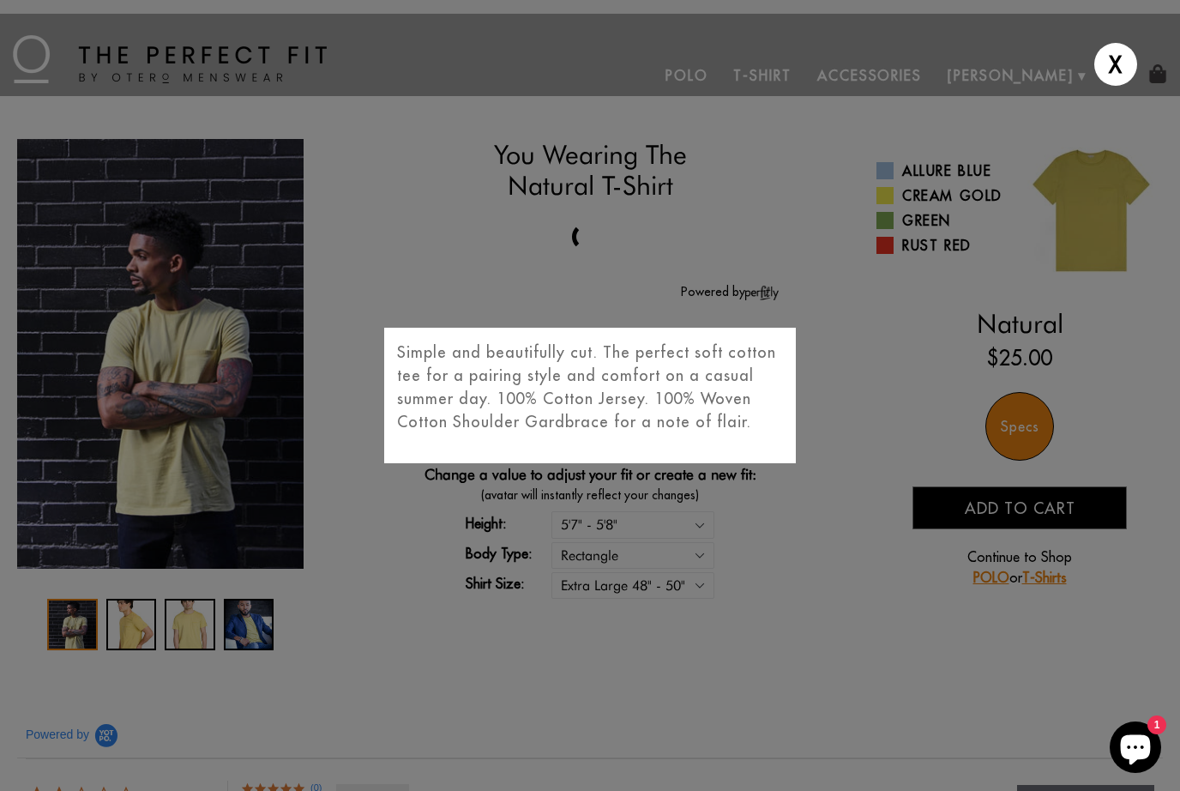
click at [838, 556] on div "X Simple and beautifully cut. The perfect soft cotton tee for a pairing style a…" at bounding box center [590, 395] width 1180 height 791
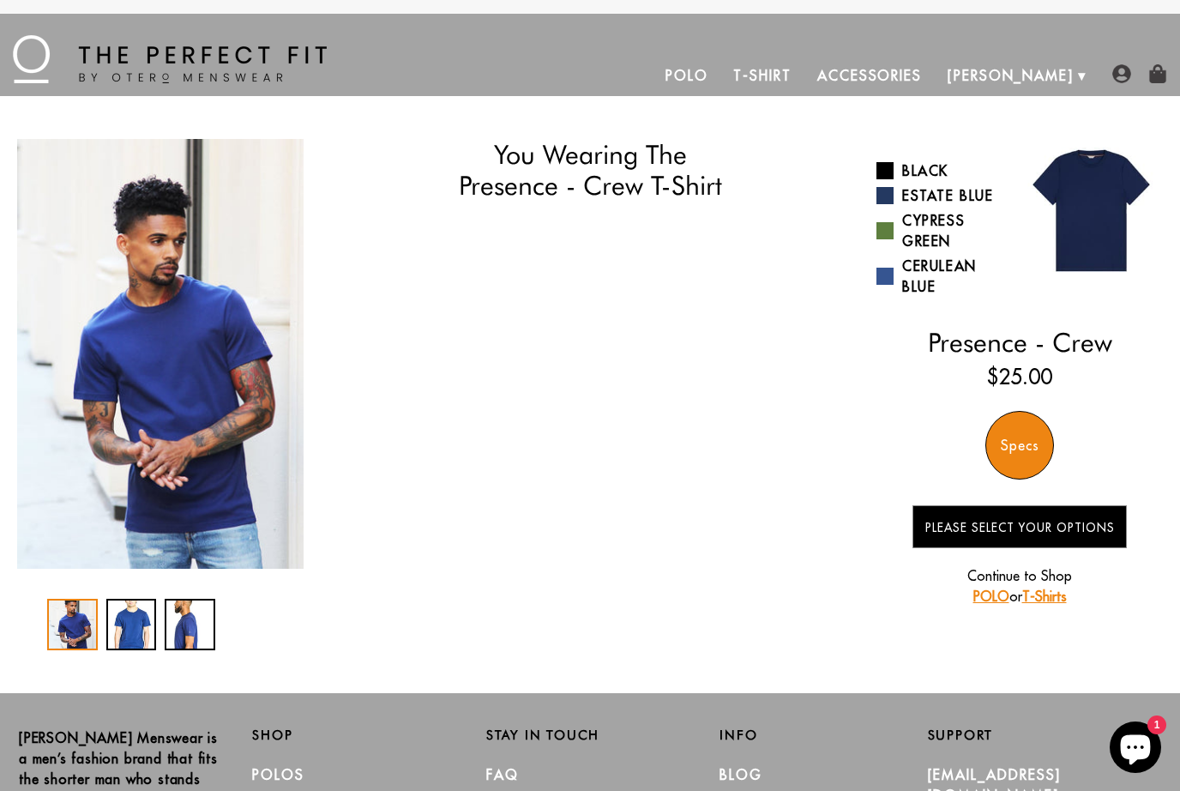
select select "57-58"
select select "XL"
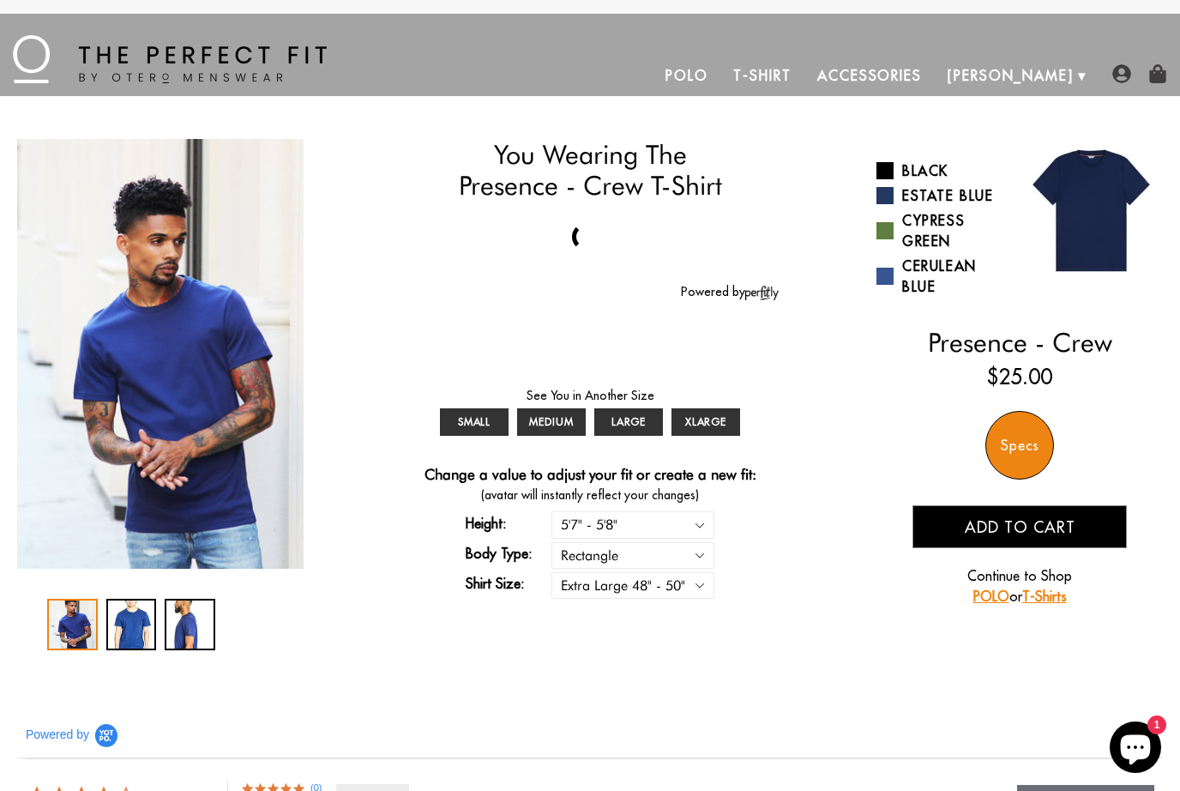
click at [1027, 453] on div "Specs" at bounding box center [1019, 445] width 69 height 69
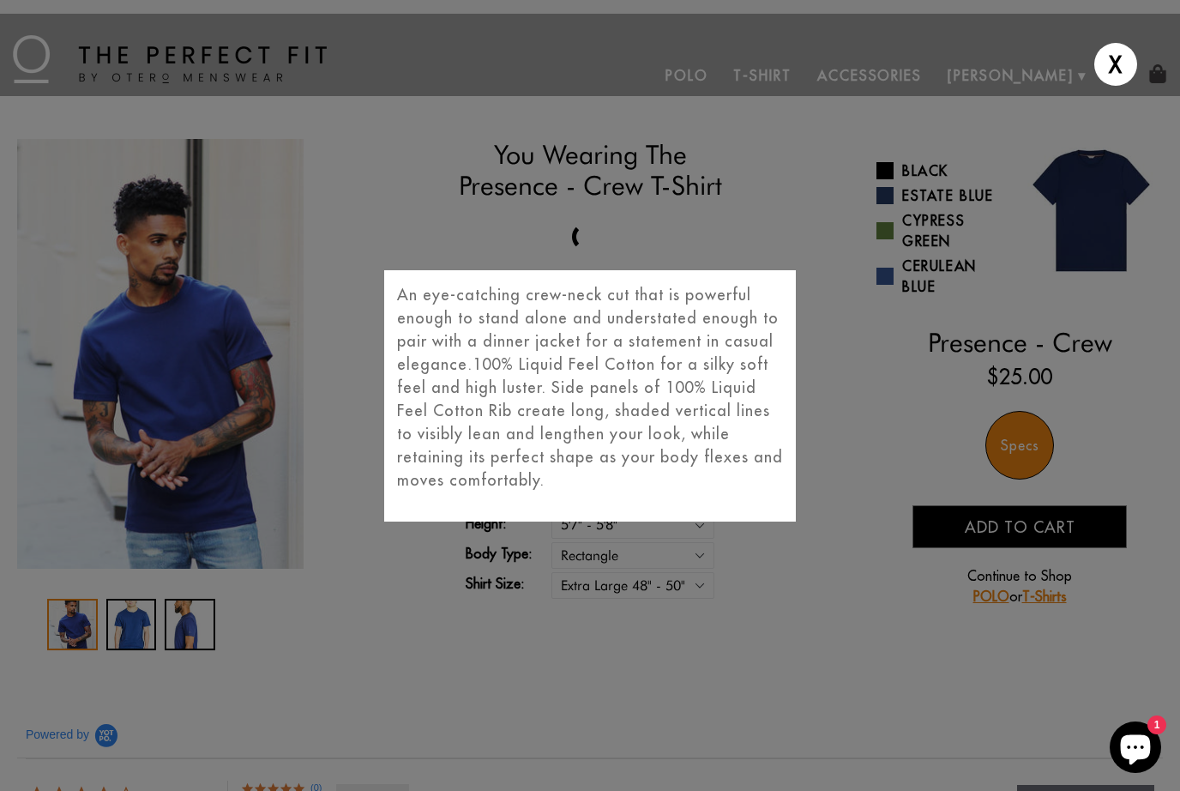
click at [812, 577] on div "X An eye-catching crew-neck cut that is powerful enough to stand alone and unde…" at bounding box center [590, 395] width 1180 height 791
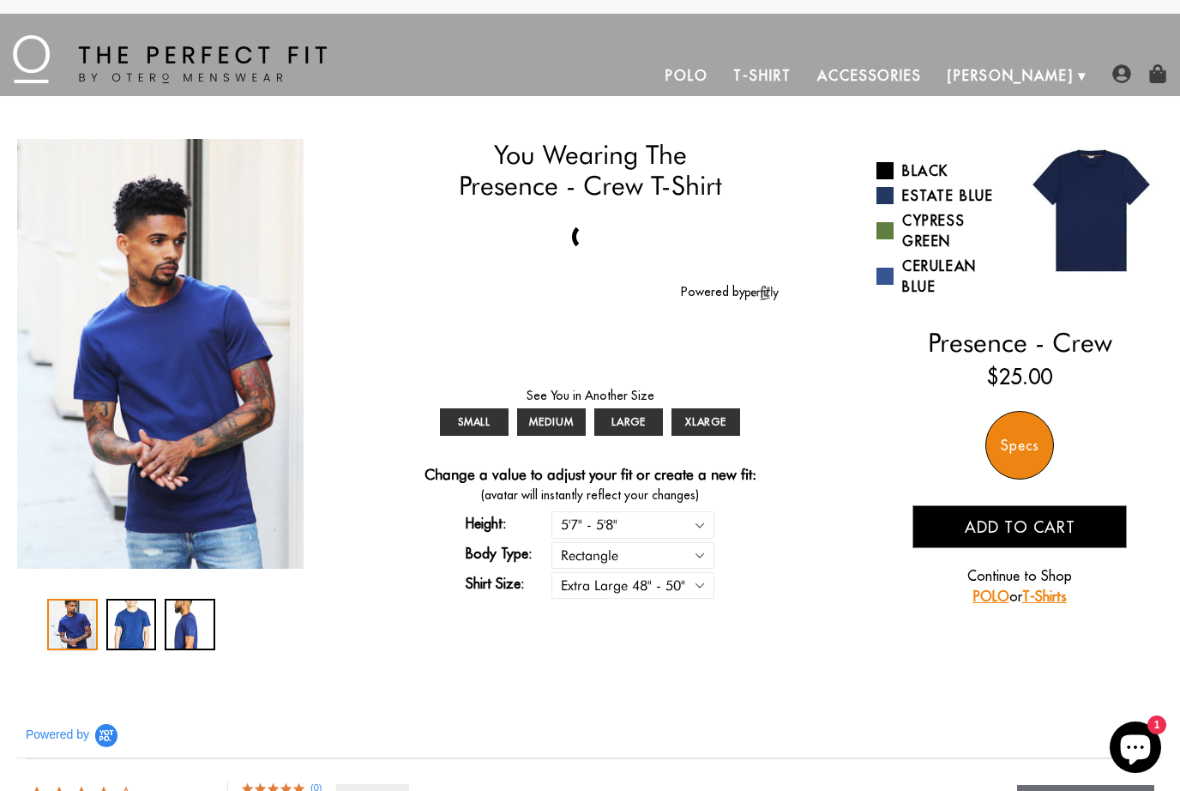
click at [957, 276] on link "Cerulean Blue" at bounding box center [941, 276] width 130 height 41
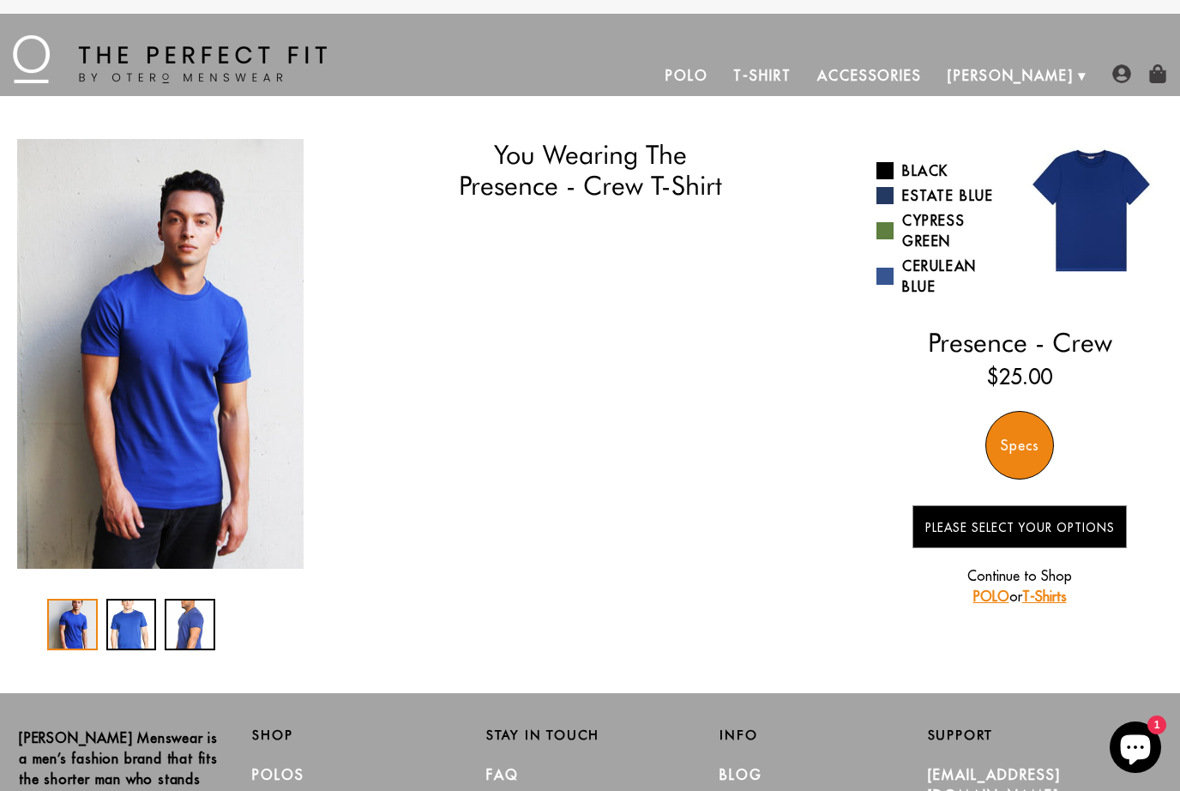
select select "57-58"
select select "XL"
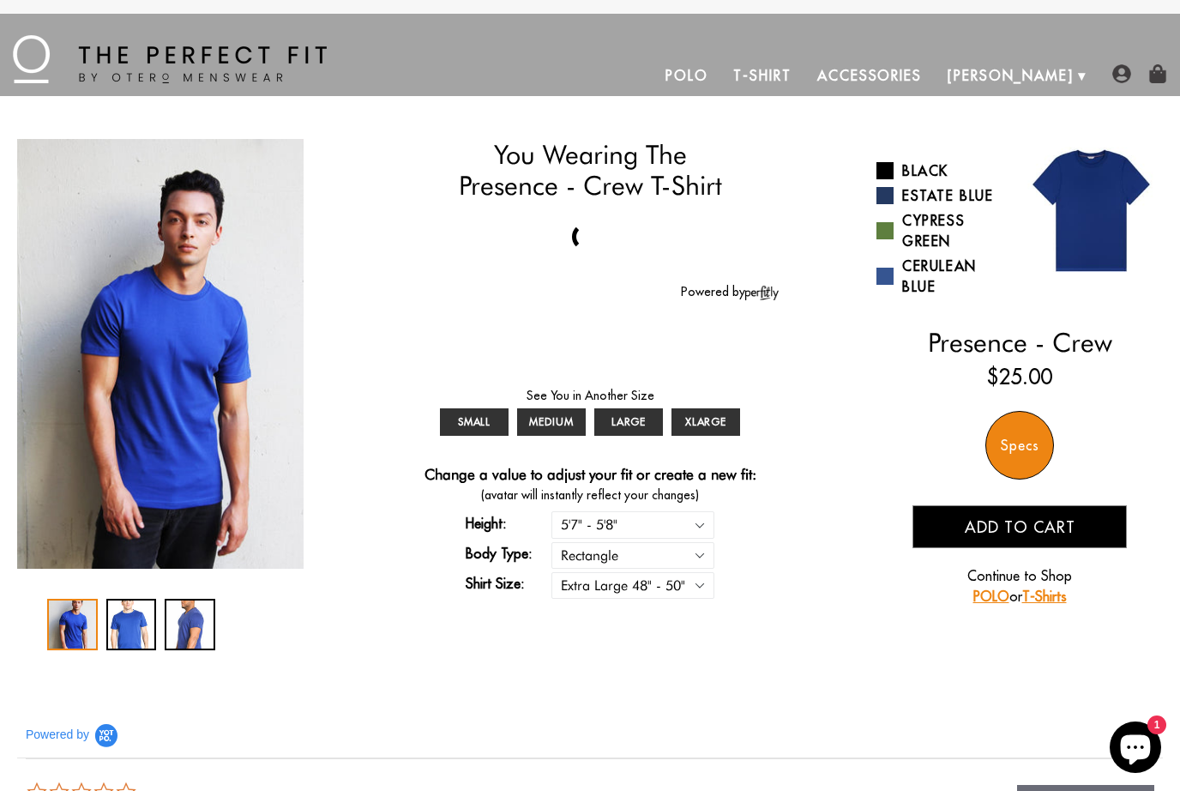
click at [987, 201] on link "Estate Blue" at bounding box center [941, 195] width 130 height 21
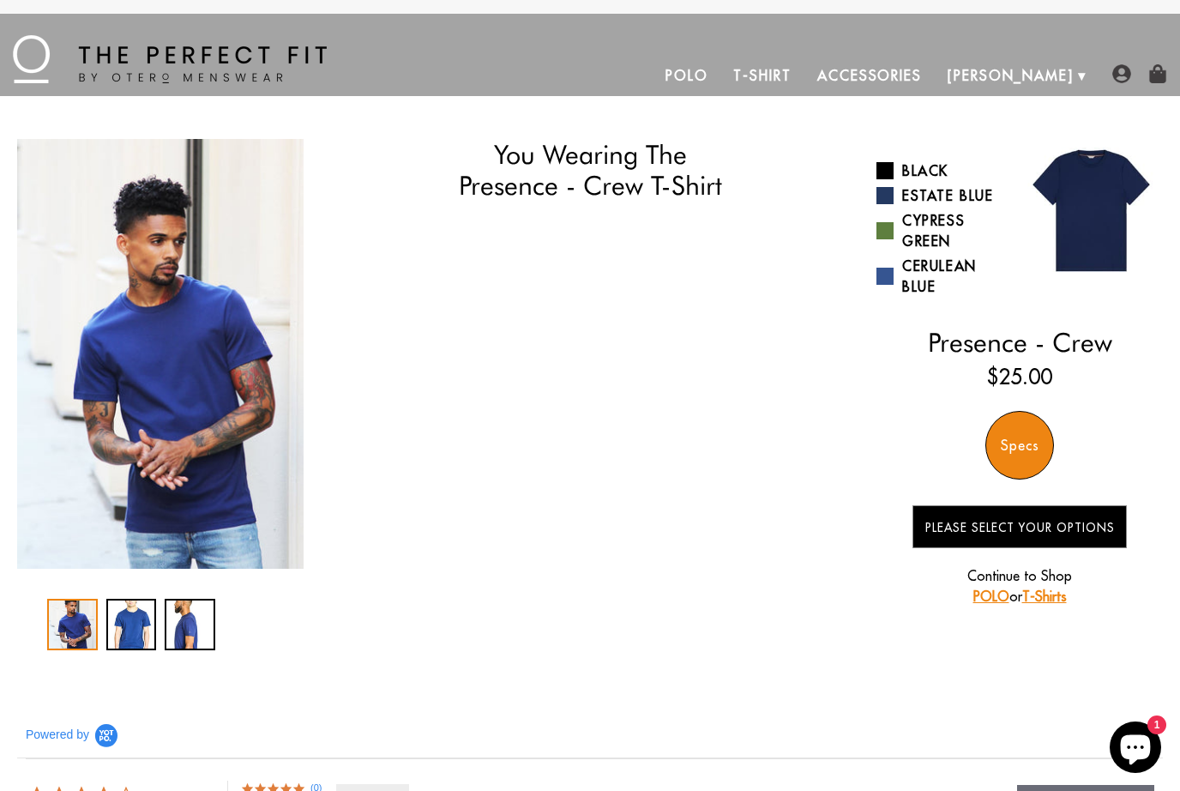
select select "57-58"
select select "XL"
select select "57-58"
select select "XL"
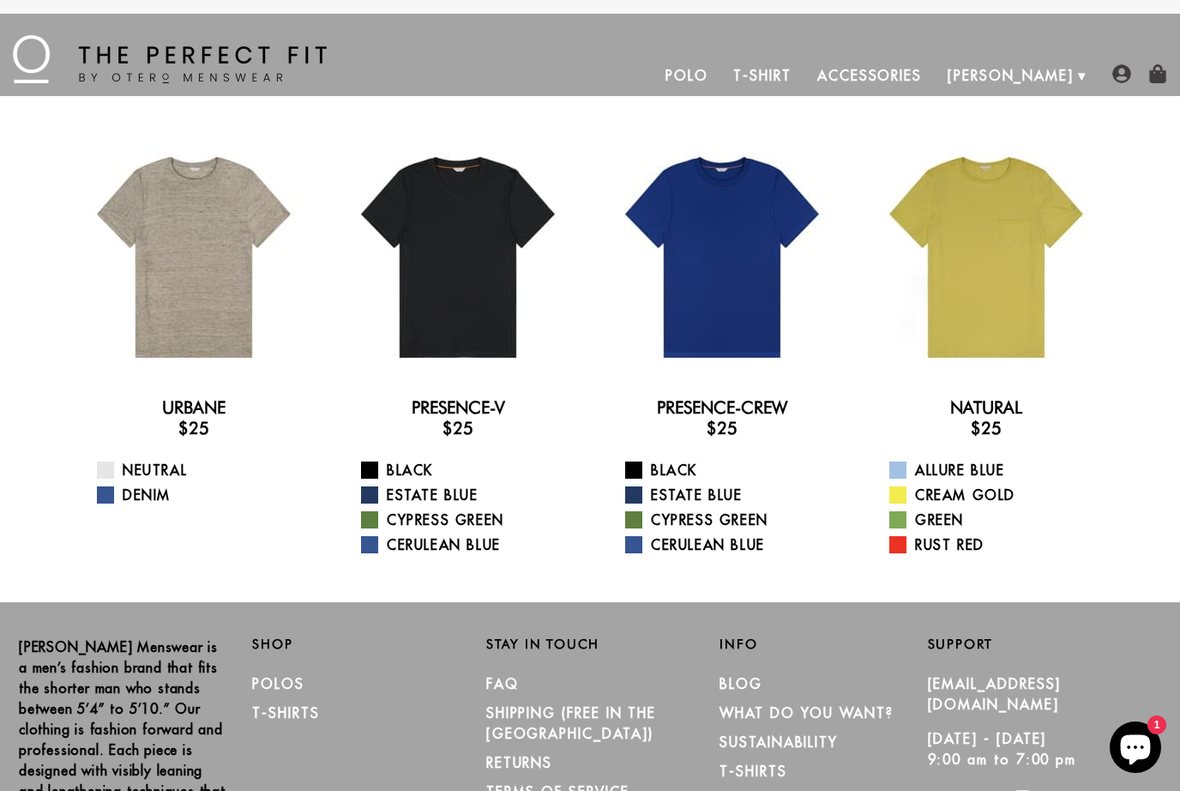
click at [161, 474] on link "Neutral" at bounding box center [204, 470] width 215 height 21
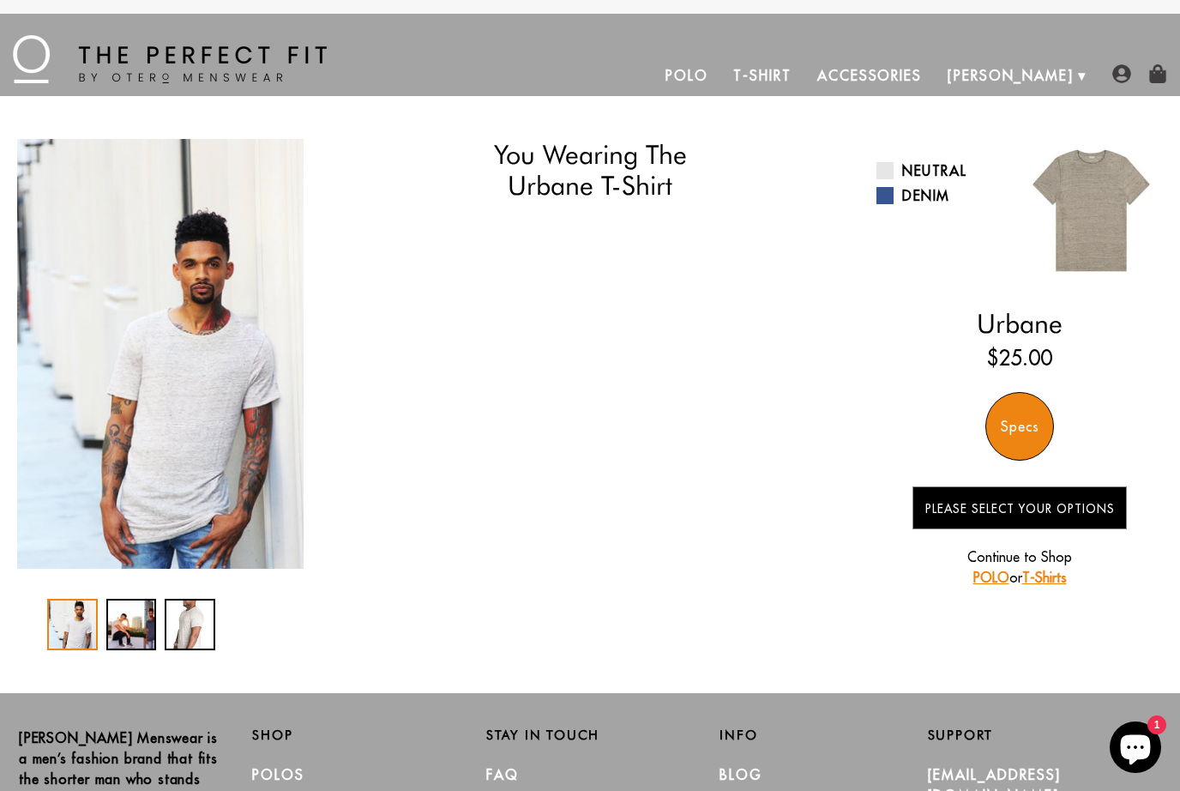
select select "57-58"
select select "XL"
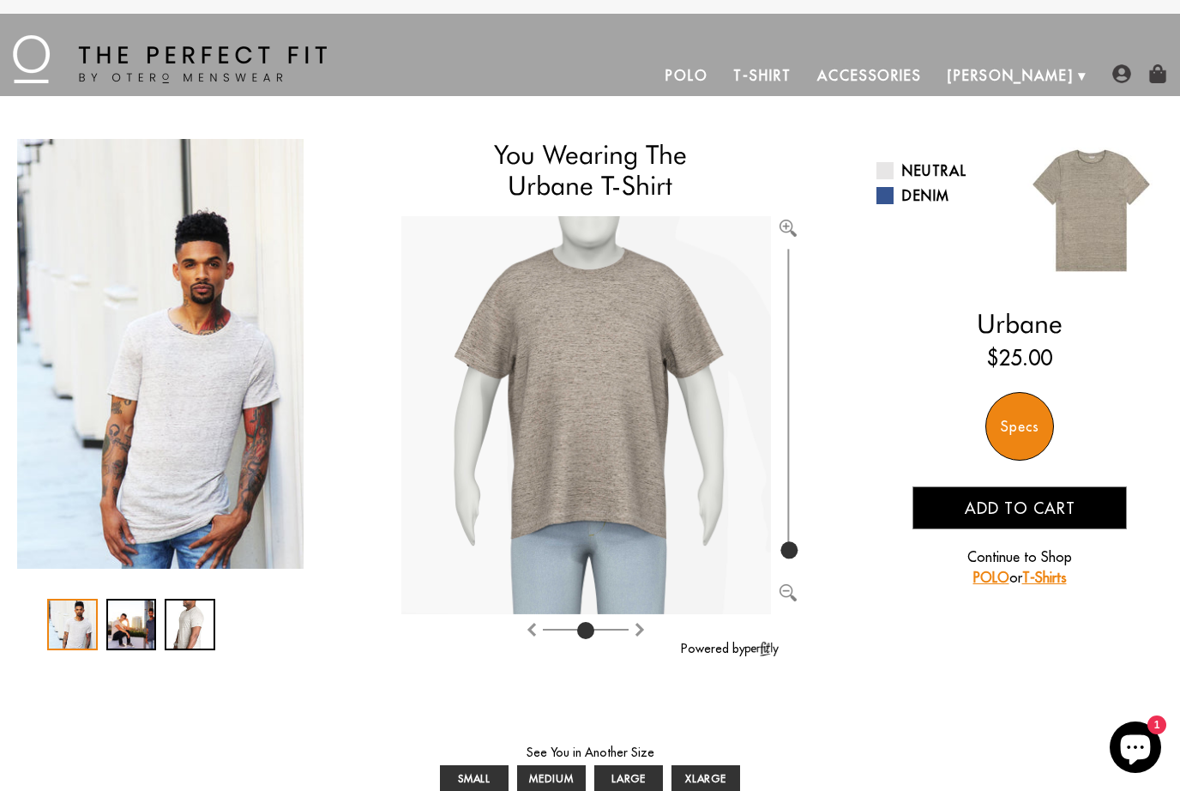
click at [929, 204] on link "Denim" at bounding box center [941, 195] width 130 height 21
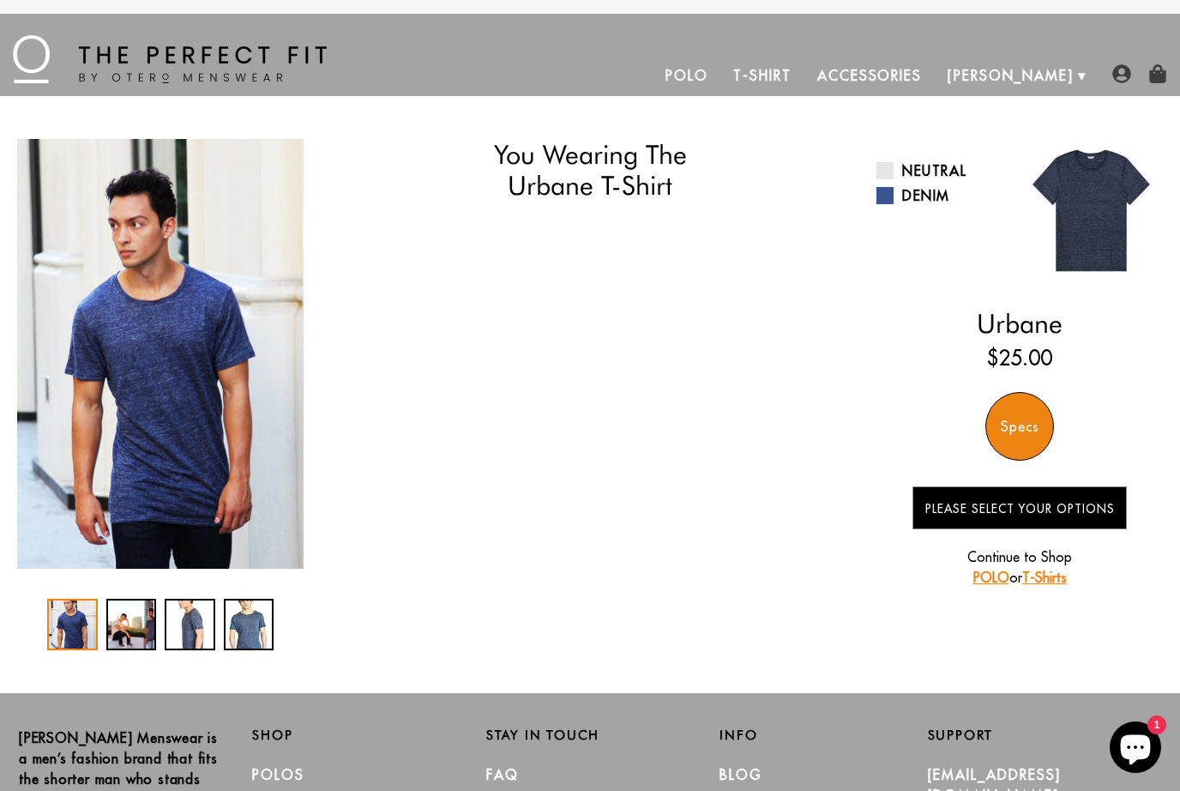
select select "57-58"
select select "XL"
